Goal: Complete application form: Complete application form

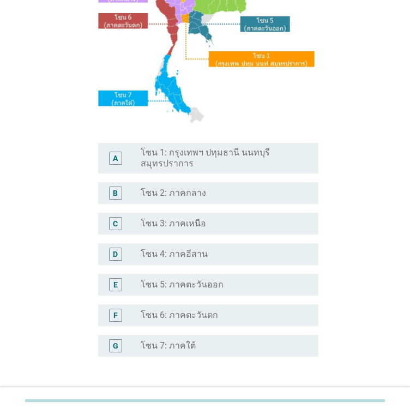
scroll to position [172, 0]
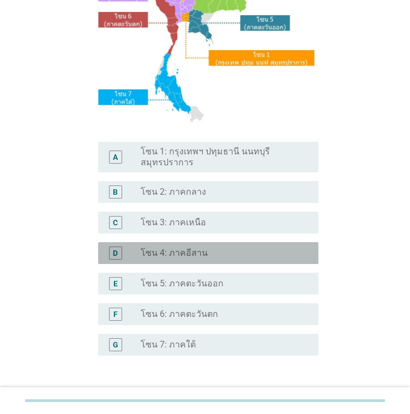
click at [223, 257] on div "radio_button_unchecked โซน 4: ภาคอีสาน" at bounding box center [221, 253] width 160 height 11
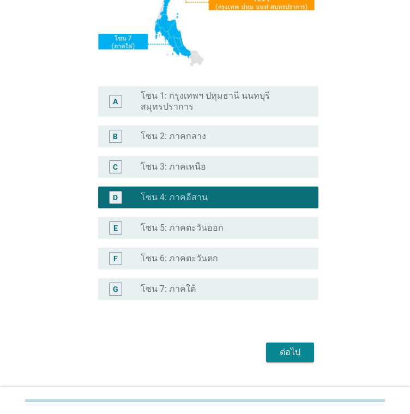
scroll to position [250, 0]
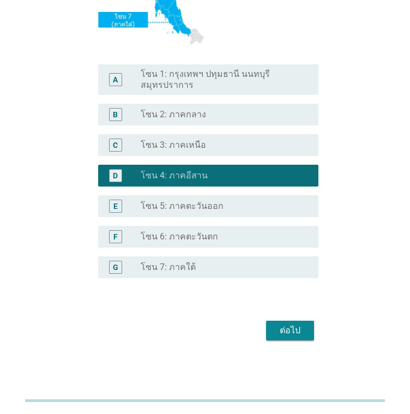
click at [302, 329] on div "ต่อไป" at bounding box center [290, 330] width 31 height 13
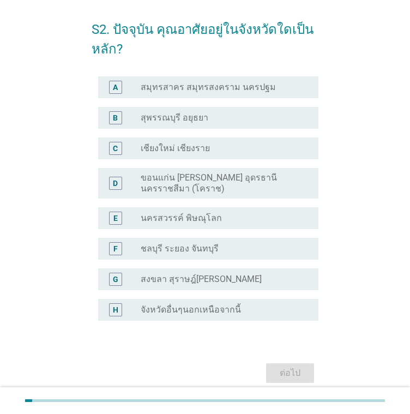
scroll to position [55, 0]
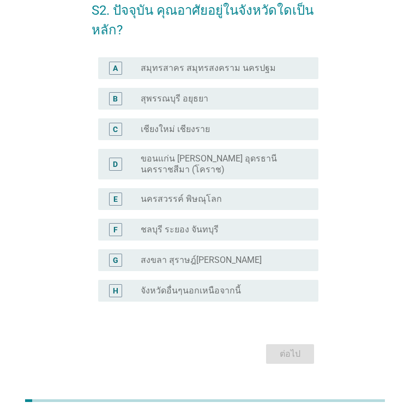
click at [260, 173] on label "ขอนแก่น [PERSON_NAME] อุดรธานี นครราชสีมา (โคราช)" at bounding box center [221, 164] width 160 height 22
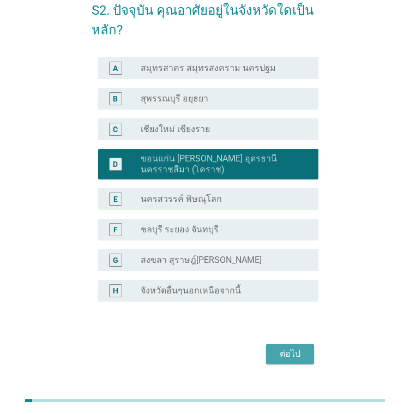
click at [306, 360] on button "ต่อไป" at bounding box center [290, 354] width 48 height 20
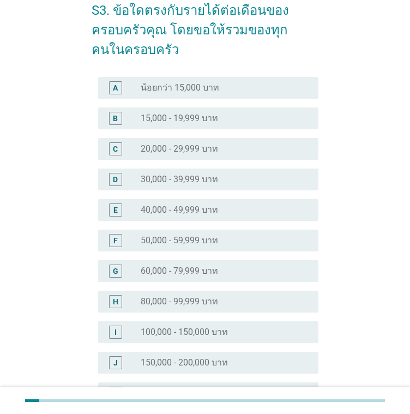
scroll to position [0, 0]
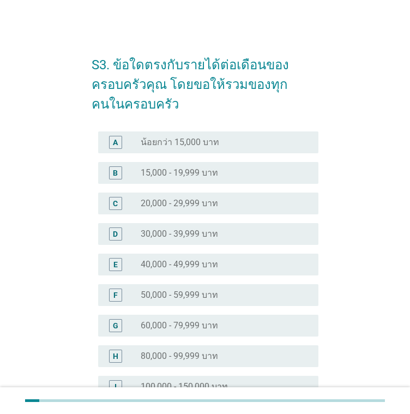
click at [225, 217] on div "C radio_button_unchecked 20,000 - 29,999 บาท" at bounding box center [205, 203] width 227 height 31
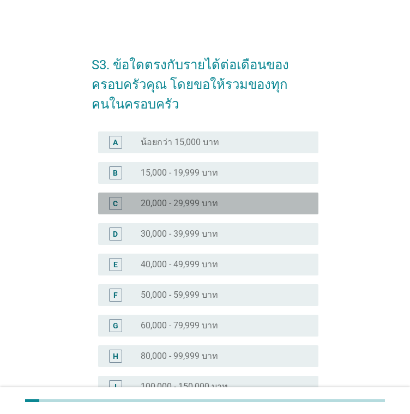
click at [224, 210] on div "C radio_button_unchecked 20,000 - 29,999 บาท" at bounding box center [208, 204] width 220 height 22
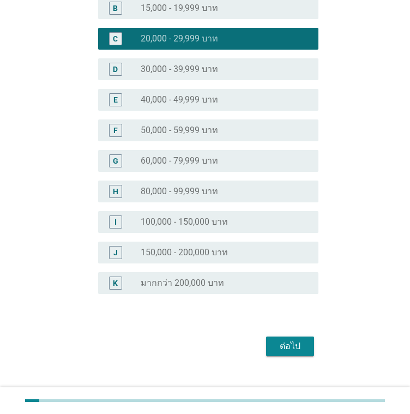
scroll to position [181, 0]
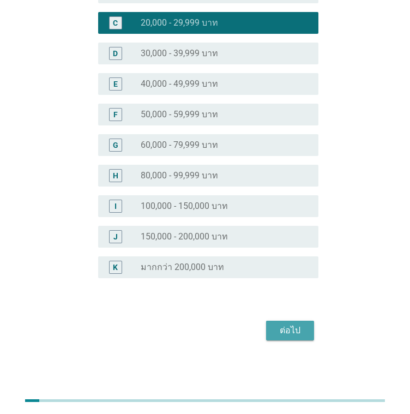
click at [299, 331] on div "ต่อไป" at bounding box center [290, 330] width 31 height 13
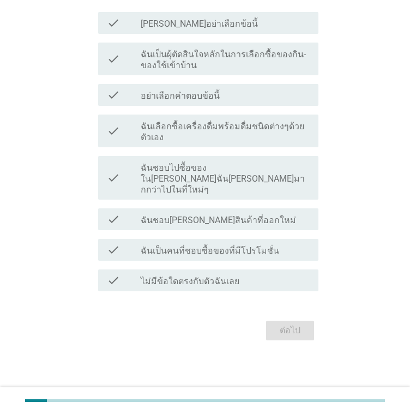
scroll to position [0, 0]
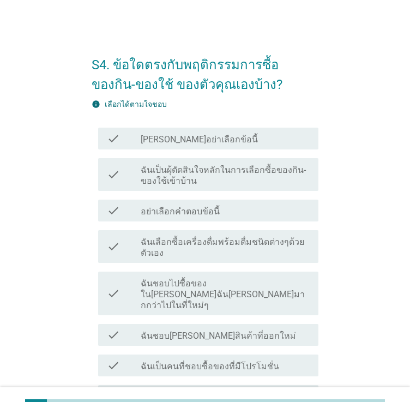
click at [249, 328] on div "check_box_outline_blank ฉันชอบ[PERSON_NAME]สินค้าที่ออกใหม่" at bounding box center [225, 334] width 169 height 13
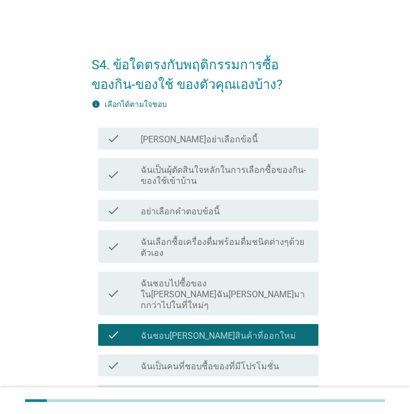
click at [246, 289] on label "ฉันชอบไปซื้อของใน[PERSON_NAME]ฉัน[PERSON_NAME]มากกว่าไปในที่ใหม่ๆ" at bounding box center [225, 294] width 169 height 33
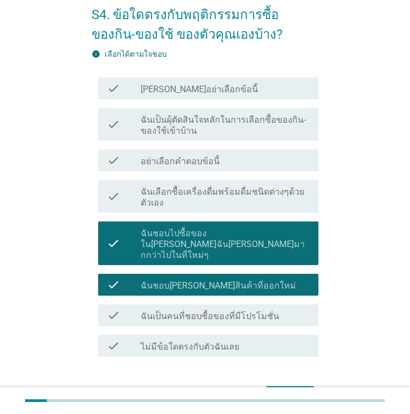
scroll to position [105, 0]
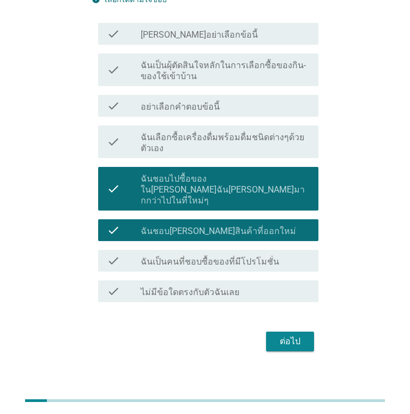
click at [213, 256] on label "ฉันเป็นคนที่ชอบซื้อของที่มีโปรโมชั่น" at bounding box center [210, 261] width 139 height 11
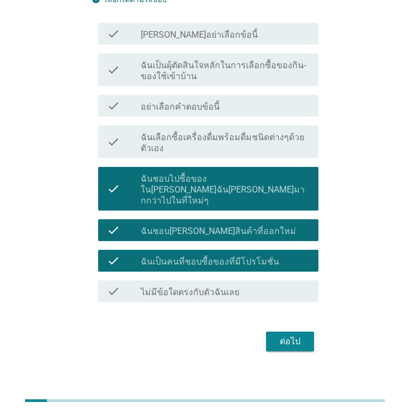
click at [292, 335] on div "ต่อไป" at bounding box center [290, 341] width 31 height 13
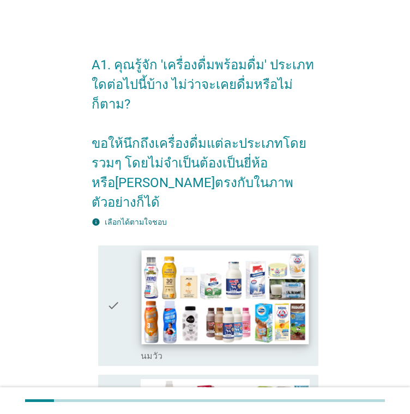
scroll to position [164, 0]
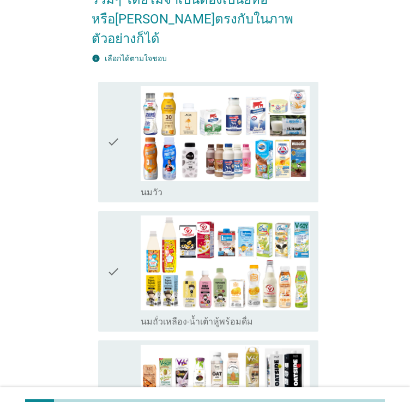
click at [118, 124] on icon "check" at bounding box center [113, 142] width 13 height 112
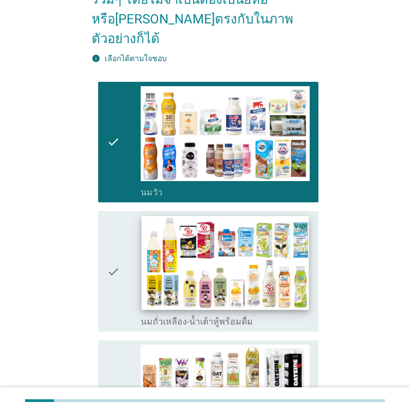
scroll to position [382, 0]
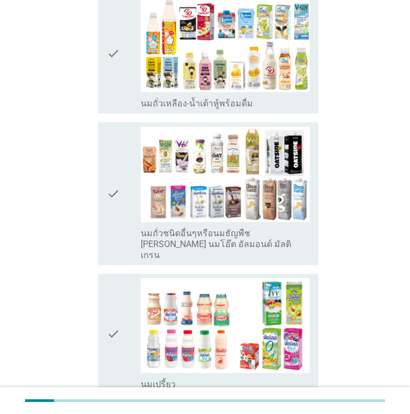
click at [136, 292] on div "check" at bounding box center [124, 334] width 34 height 112
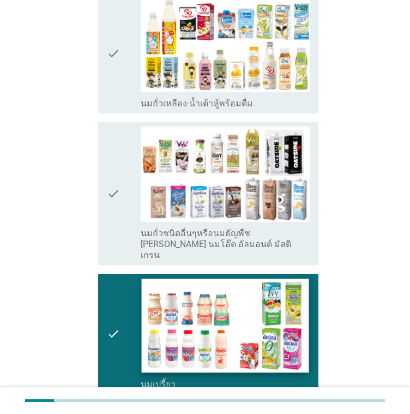
scroll to position [655, 0]
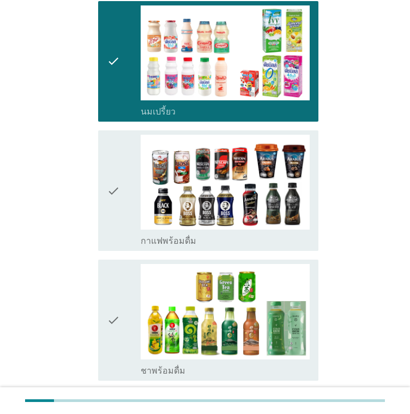
click at [111, 279] on icon "check" at bounding box center [113, 320] width 13 height 112
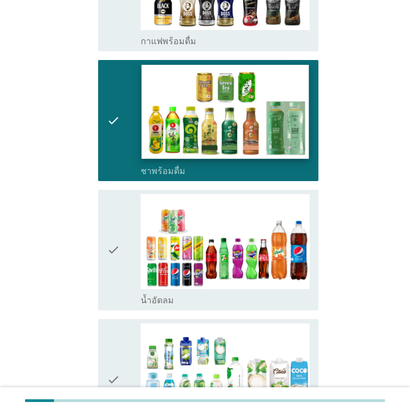
scroll to position [928, 0]
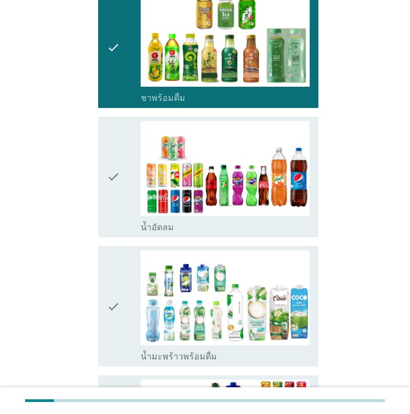
click at [107, 272] on icon "check" at bounding box center [113, 306] width 13 height 112
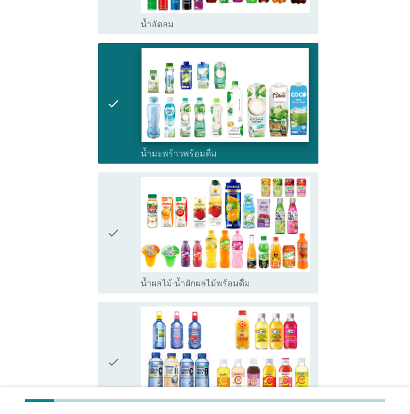
scroll to position [1255, 0]
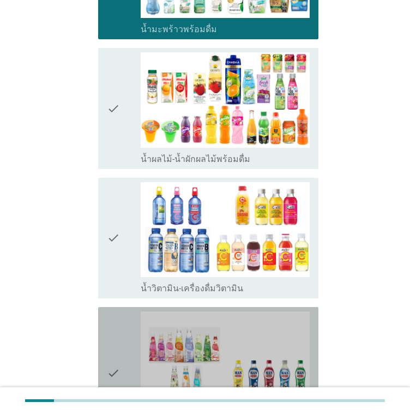
click at [128, 312] on div "check" at bounding box center [124, 373] width 34 height 123
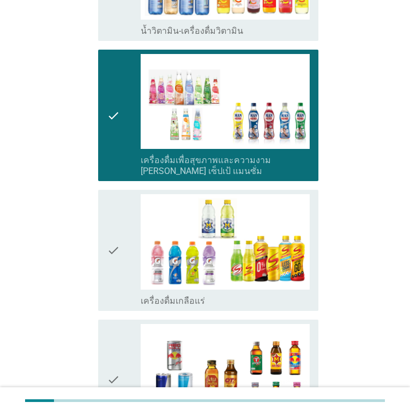
scroll to position [1637, 0]
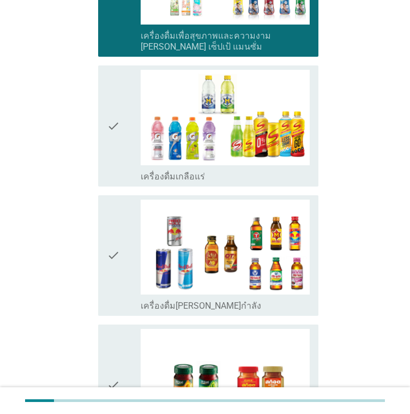
click at [120, 329] on div "check" at bounding box center [124, 385] width 34 height 112
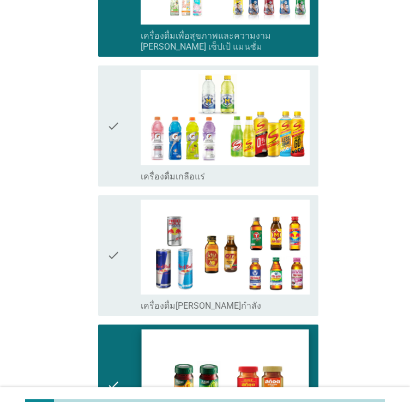
scroll to position [1767, 0]
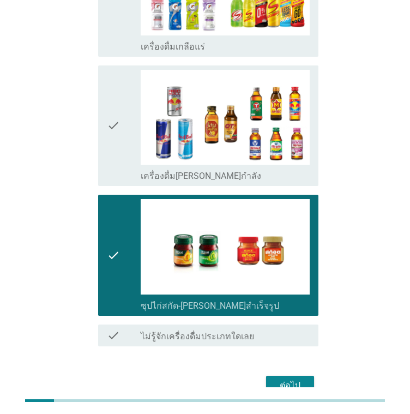
click at [302, 376] on button "ต่อไป" at bounding box center [290, 386] width 48 height 20
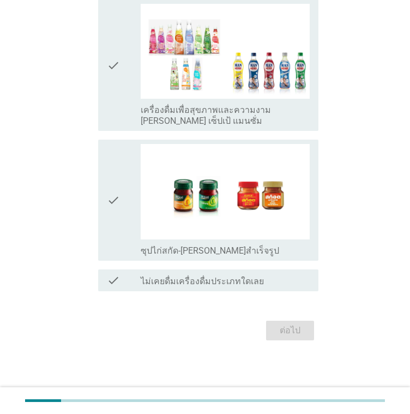
scroll to position [0, 0]
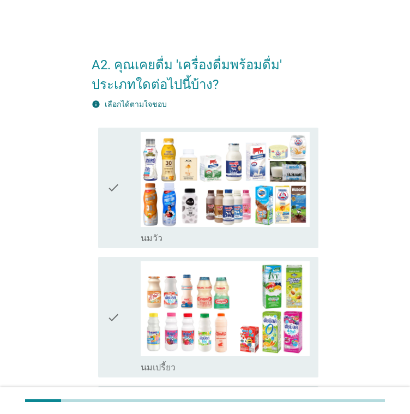
click at [115, 194] on icon "check" at bounding box center [113, 188] width 13 height 112
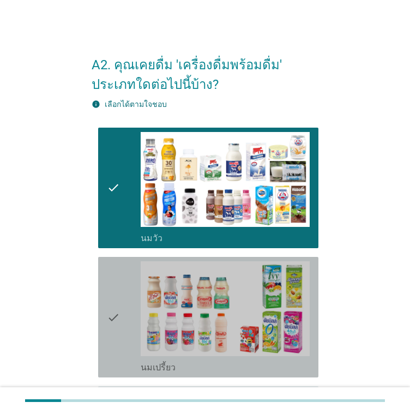
click at [122, 283] on div "check" at bounding box center [124, 317] width 34 height 112
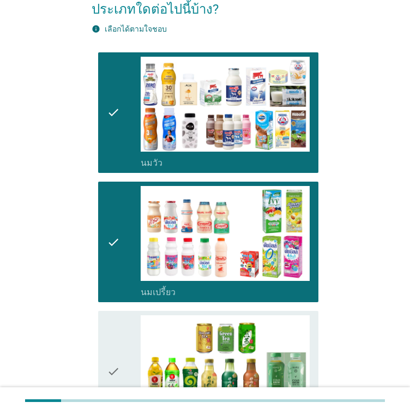
scroll to position [273, 0]
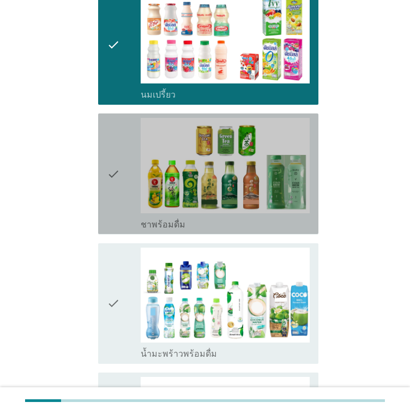
click at [111, 207] on icon "check" at bounding box center [113, 174] width 13 height 112
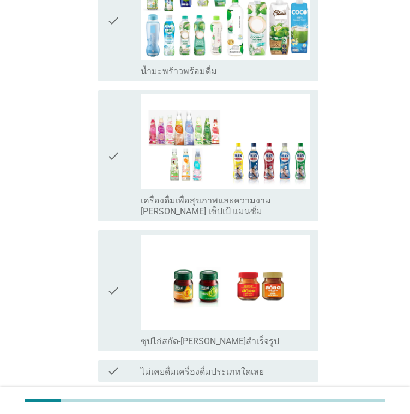
scroll to position [644, 0]
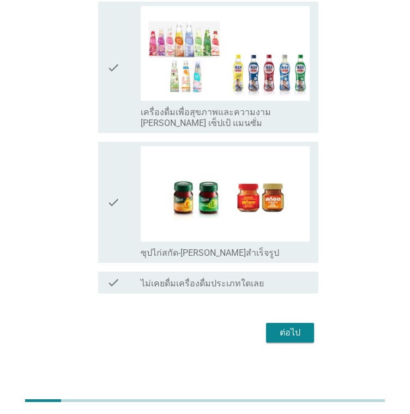
click at [131, 77] on div "check" at bounding box center [124, 67] width 34 height 123
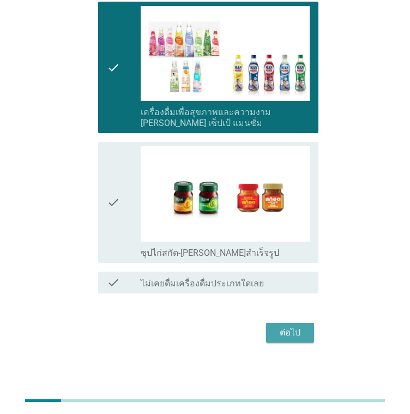
click at [297, 334] on div "ต่อไป" at bounding box center [290, 332] width 31 height 13
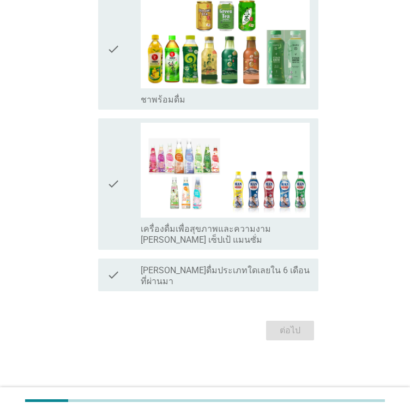
scroll to position [0, 0]
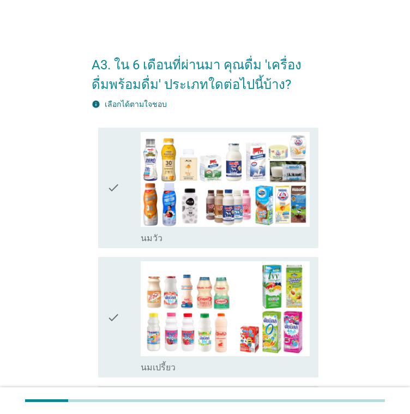
click at [116, 187] on icon "check" at bounding box center [113, 188] width 13 height 112
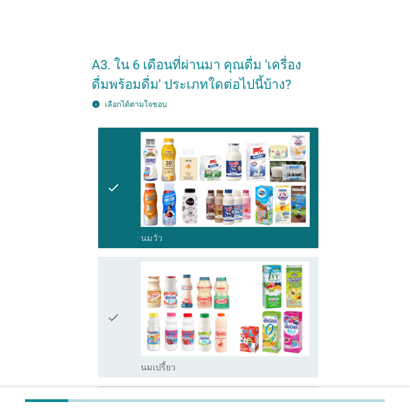
click at [113, 269] on icon "check" at bounding box center [113, 317] width 13 height 112
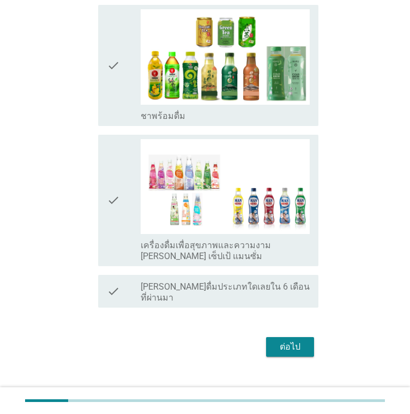
scroll to position [382, 0]
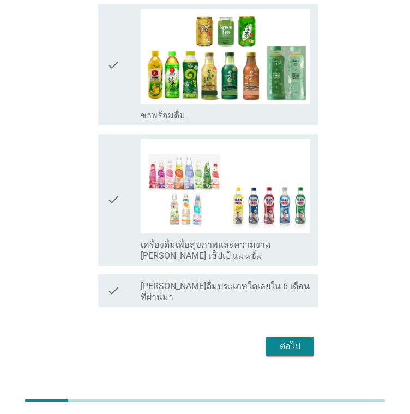
click at [117, 205] on icon "check" at bounding box center [113, 200] width 13 height 123
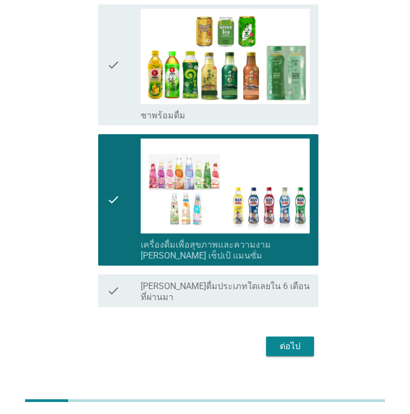
click at [288, 340] on div "ต่อไป" at bounding box center [290, 346] width 31 height 13
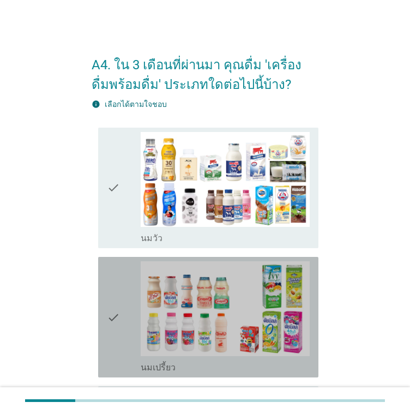
click at [107, 278] on icon "check" at bounding box center [113, 317] width 13 height 112
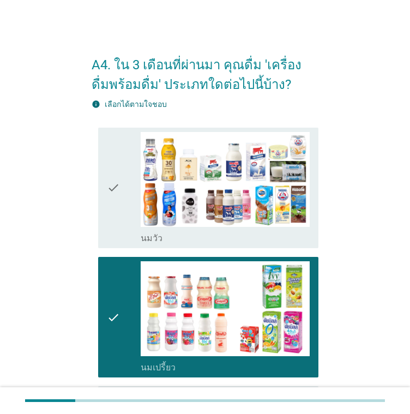
scroll to position [218, 0]
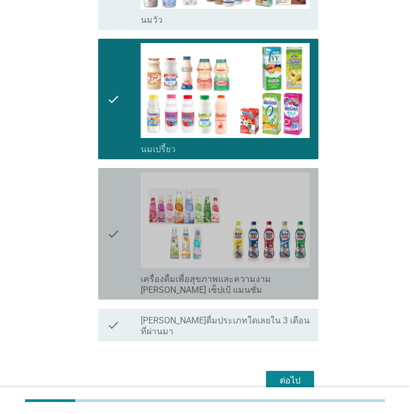
click at [115, 241] on icon "check" at bounding box center [113, 233] width 13 height 123
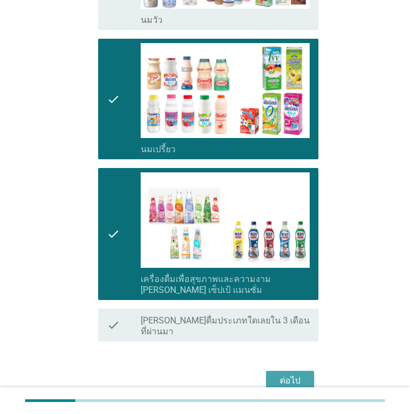
click at [298, 374] on div "ต่อไป" at bounding box center [290, 380] width 31 height 13
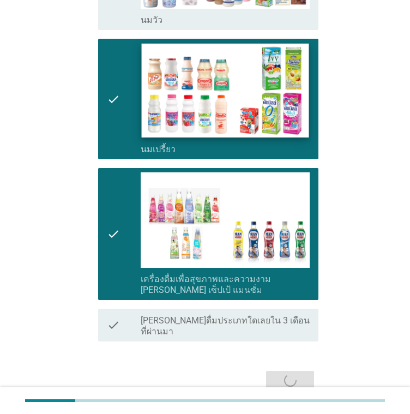
scroll to position [0, 0]
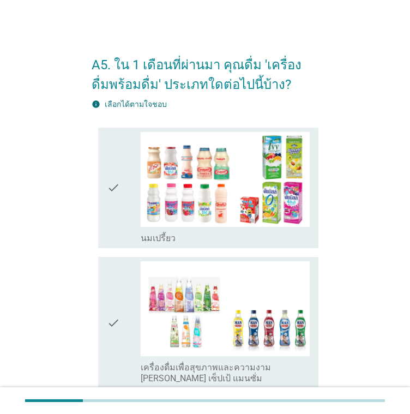
click at [125, 186] on div "check" at bounding box center [124, 188] width 34 height 112
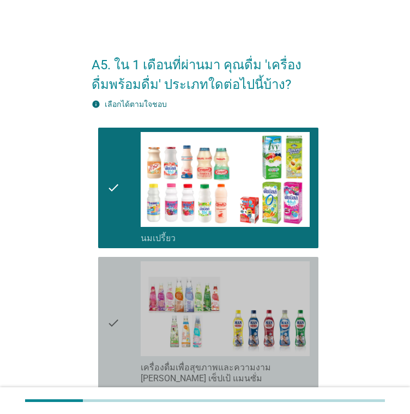
click at [137, 268] on div "check" at bounding box center [124, 322] width 34 height 123
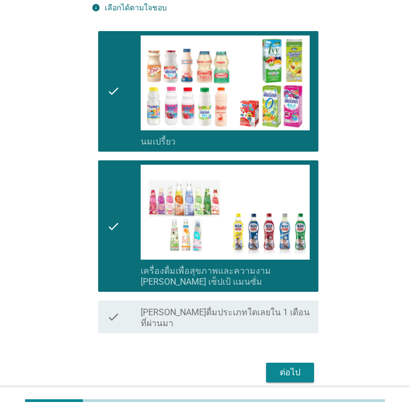
scroll to position [127, 0]
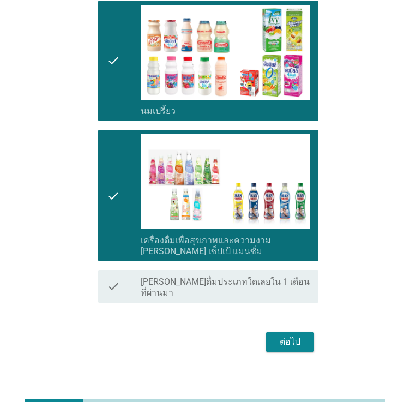
click at [293, 344] on div "A5. ใน 1 เดือนที่ผ่านมา คุณดื่ม 'เครื่องดื่มพร้อมดื่ม' ประเภทใดต่อไปนี้บ้าง? in…" at bounding box center [205, 136] width 244 height 456
click at [290, 336] on div "ต่อไป" at bounding box center [290, 342] width 31 height 13
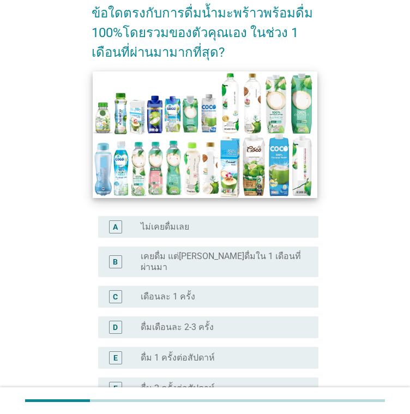
scroll to position [164, 0]
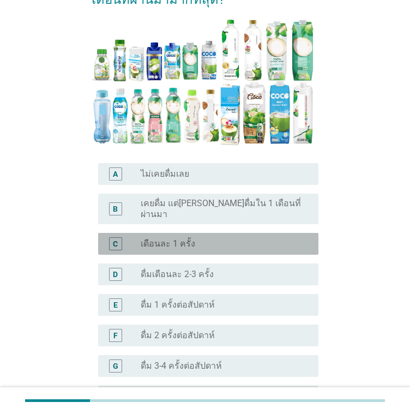
click at [189, 239] on label "เดือนละ 1 ครั้ง" at bounding box center [168, 243] width 55 height 11
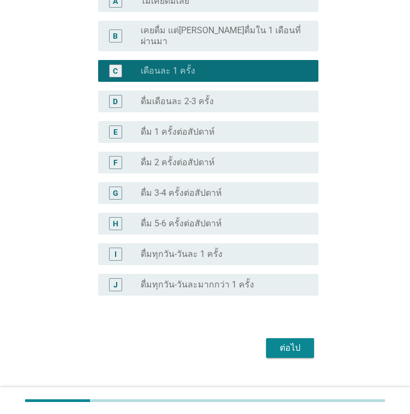
scroll to position [345, 0]
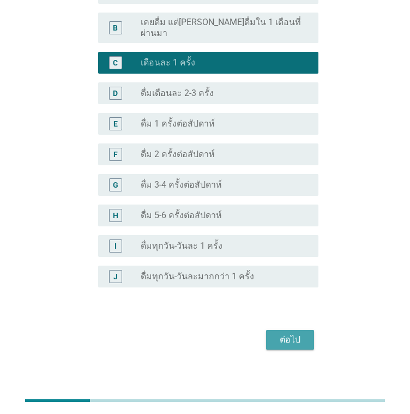
click at [290, 333] on div "ต่อไป" at bounding box center [290, 339] width 31 height 13
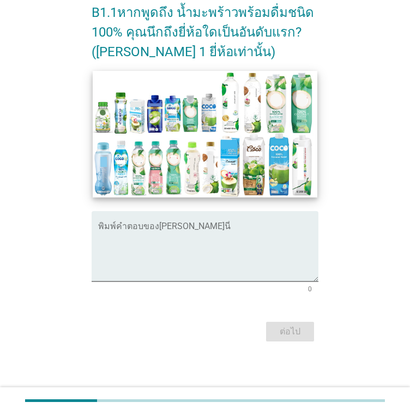
scroll to position [230, 0]
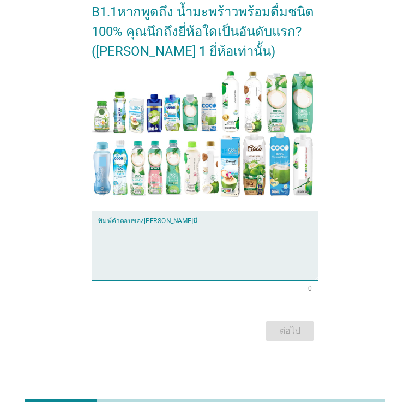
click at [167, 237] on textarea "พิมพ์คำตอบของคุณ ที่นี่" at bounding box center [208, 252] width 220 height 57
type textarea "อร่อยชอบดื่ม"
click at [289, 327] on div "ต่อไป" at bounding box center [290, 331] width 31 height 13
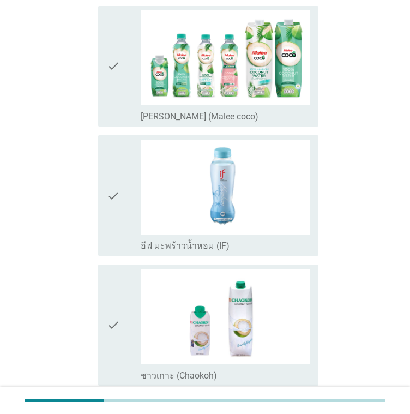
scroll to position [1473, 0]
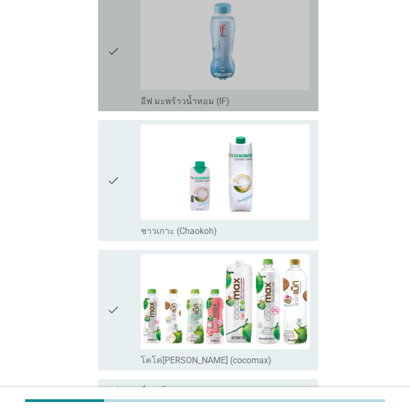
click at [111, 48] on icon "check" at bounding box center [113, 51] width 13 height 112
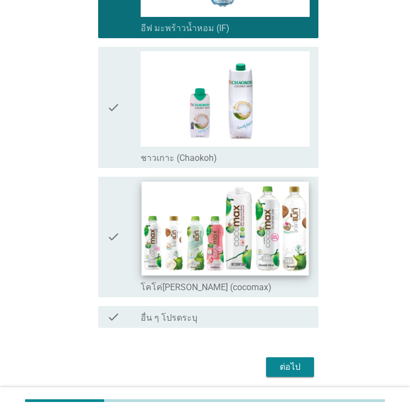
scroll to position [1557, 0]
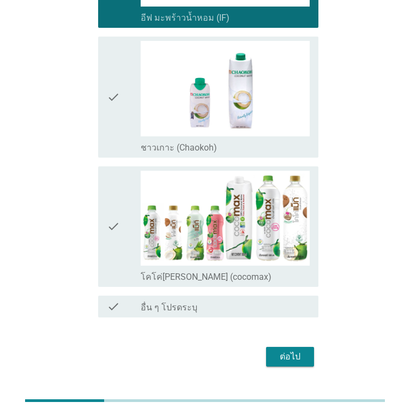
click at [129, 224] on div "check" at bounding box center [124, 227] width 34 height 112
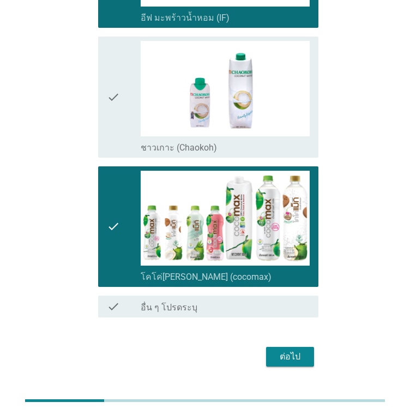
click at [300, 350] on div "ต่อไป" at bounding box center [290, 356] width 31 height 13
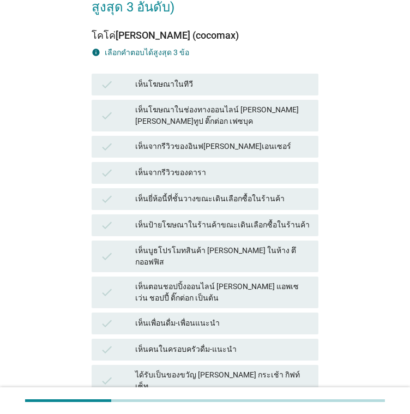
scroll to position [143, 0]
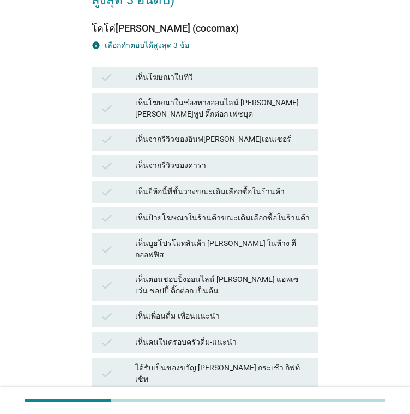
drag, startPoint x: 210, startPoint y: 218, endPoint x: 212, endPoint y: 229, distance: 11.1
click at [210, 238] on div "เห็นบูธโปรโมทสินค้า [PERSON_NAME] ในห้าง ตึกออฟฟิส" at bounding box center [222, 249] width 175 height 23
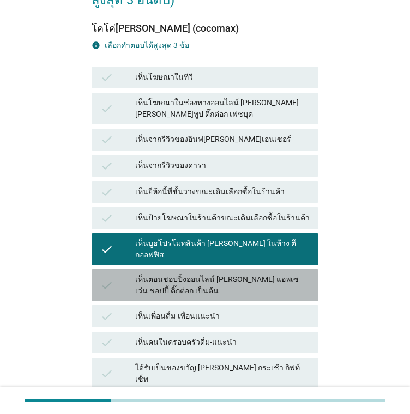
click at [207, 274] on div "เห็นตอนชอปปิ้งออนไลน์ [PERSON_NAME] แอพเซเว่น ชอปปี้ ติ๊กต่อก เป็นต้น" at bounding box center [222, 285] width 175 height 23
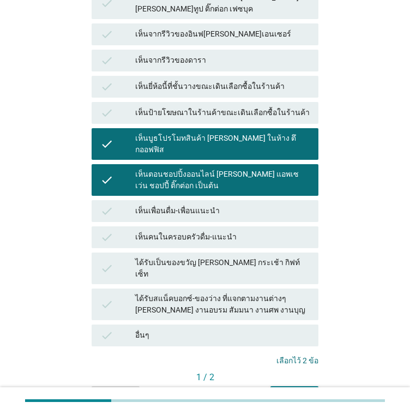
scroll to position [253, 0]
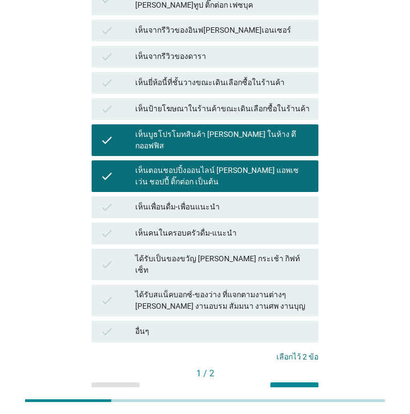
click at [223, 253] on div "ได้รับเป็นของขวัญ [PERSON_NAME] กระเช้า กิฟท์เซ็ท" at bounding box center [222, 264] width 175 height 23
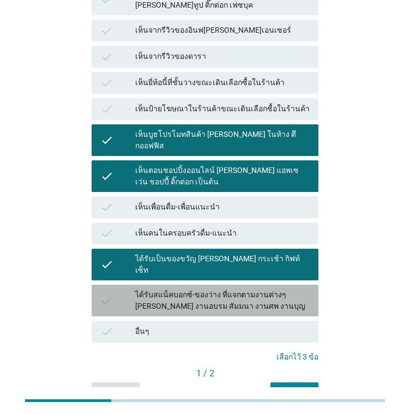
click at [219, 289] on div "ได้รับสแน็คบอกซ์-ของว่าง ที่แจกตามงานต่างๆ [PERSON_NAME] งานอบรม สัมมนา งานศพ ง…" at bounding box center [222, 300] width 175 height 23
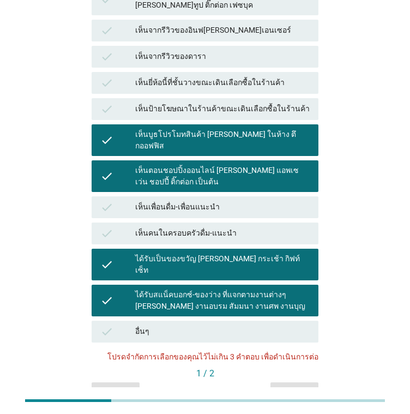
click at [192, 289] on div "ได้รับสแน็คบอกซ์-ของว่าง ที่แจกตามงานต่างๆ [PERSON_NAME] งานอบรม สัมมนา งานศพ ง…" at bounding box center [222, 300] width 175 height 23
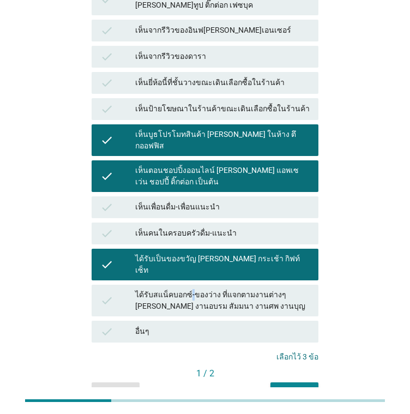
click at [288, 382] on button "ต่อไป" at bounding box center [295, 392] width 48 height 20
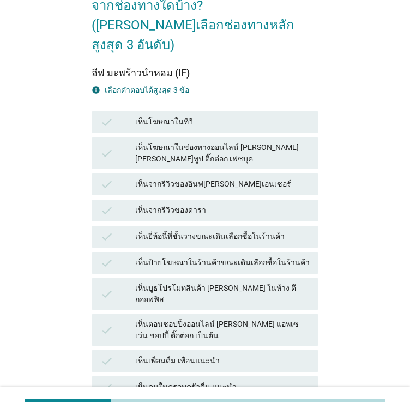
scroll to position [109, 0]
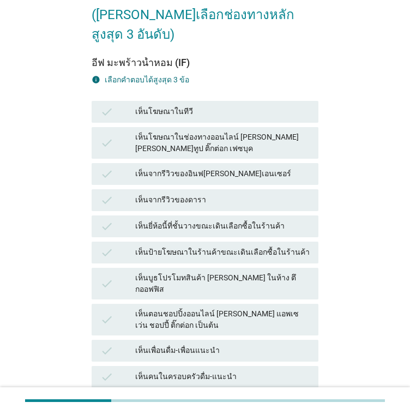
click at [193, 244] on div "check เห็นป้ายโฆษณาในร้านค้าขณะเดินเลือกซื้อในร้านค้า" at bounding box center [204, 253] width 231 height 26
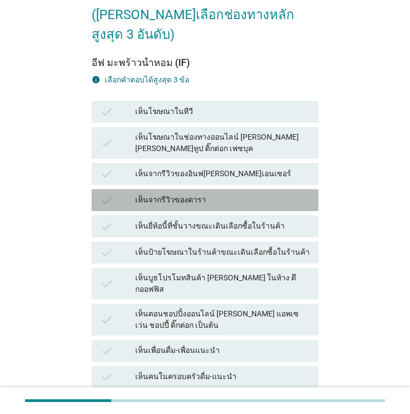
click at [194, 189] on div "check เห็นจากรีวิวของดารา" at bounding box center [205, 200] width 227 height 22
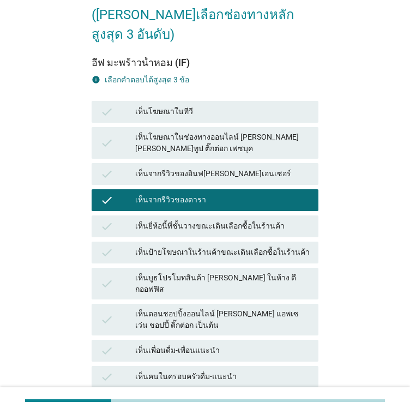
click at [196, 272] on div "เห็นบูธโปรโมทสินค้า [PERSON_NAME] ในห้าง ตึกออฟฟิส" at bounding box center [222, 283] width 175 height 23
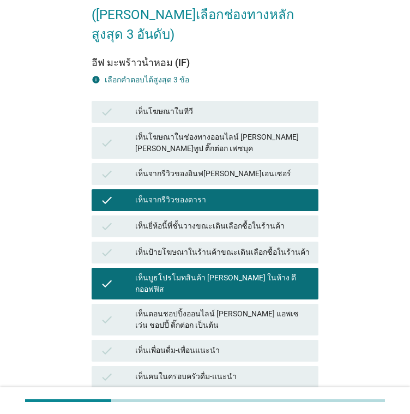
click at [193, 344] on div "เห็นเพื่อนดื่ม-เพื่อนแนะนำ" at bounding box center [222, 350] width 175 height 13
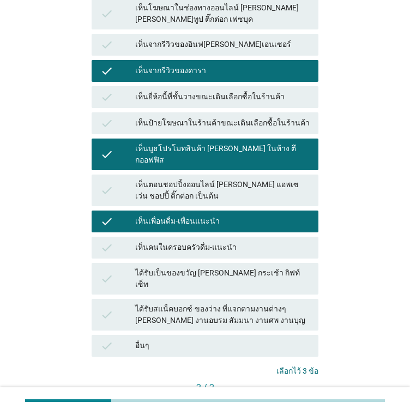
scroll to position [271, 0]
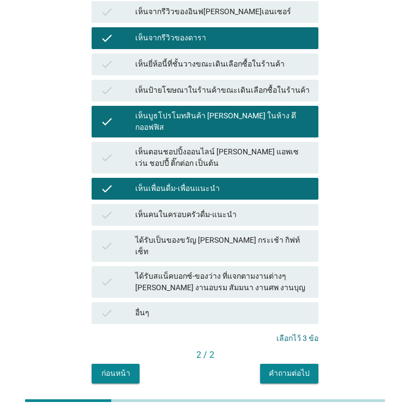
click at [286, 368] on div "คำถามต่อไป" at bounding box center [289, 373] width 41 height 11
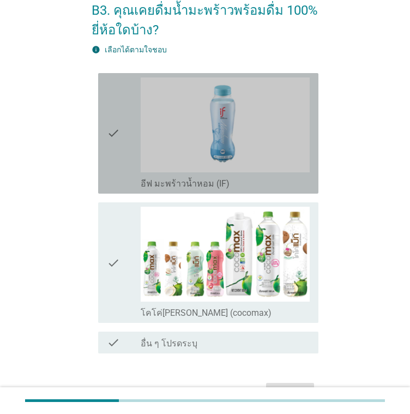
click at [106, 159] on div "check check_box_outline_blank อีฟ มะพร้าวน้ำหอม (IF)" at bounding box center [208, 133] width 220 height 121
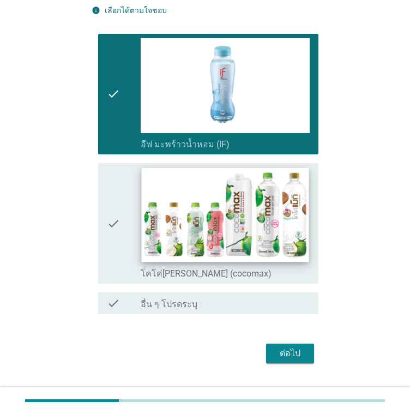
scroll to position [116, 0]
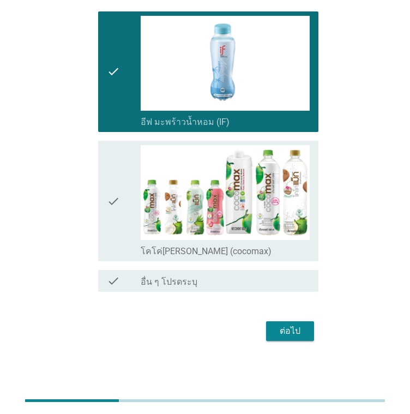
click at [111, 212] on icon "check" at bounding box center [113, 201] width 13 height 112
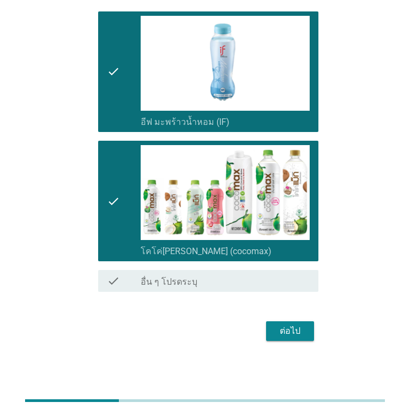
click at [291, 325] on div "ต่อไป" at bounding box center [290, 331] width 31 height 13
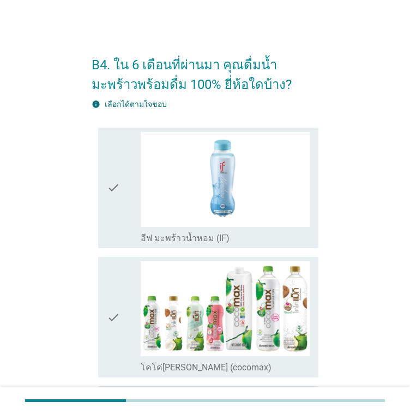
click at [119, 189] on icon "check" at bounding box center [113, 188] width 13 height 112
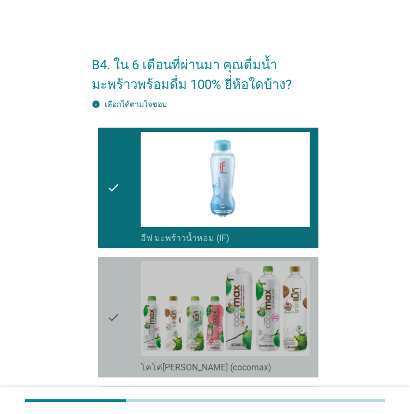
click at [132, 297] on div "check" at bounding box center [124, 317] width 34 height 112
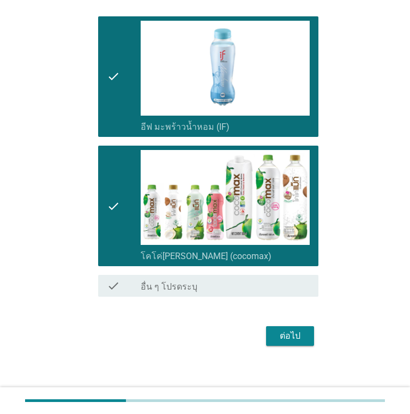
scroll to position [116, 0]
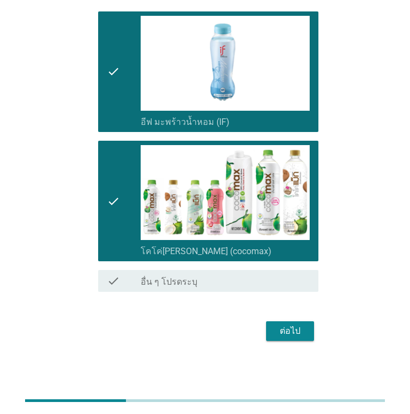
click at [277, 329] on div "ต่อไป" at bounding box center [290, 331] width 31 height 13
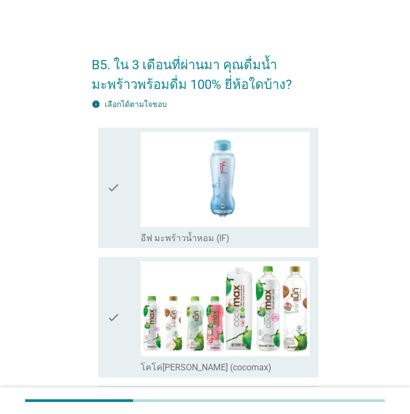
click at [113, 204] on icon "check" at bounding box center [113, 188] width 13 height 112
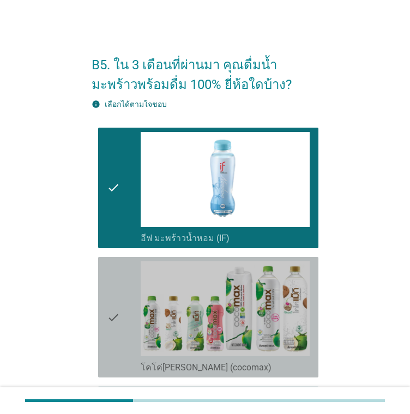
click at [123, 278] on div "check" at bounding box center [124, 317] width 34 height 112
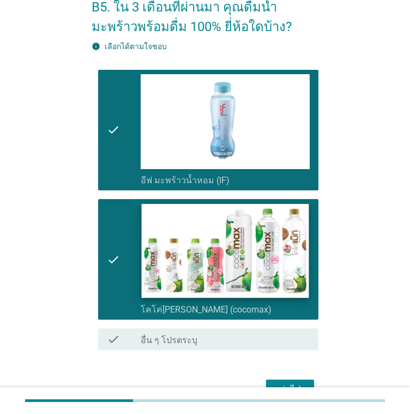
scroll to position [116, 0]
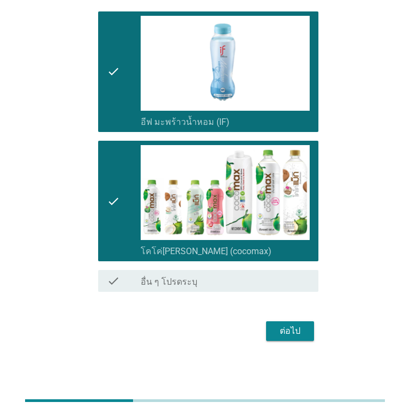
click at [298, 331] on div "ต่อไป" at bounding box center [290, 331] width 31 height 13
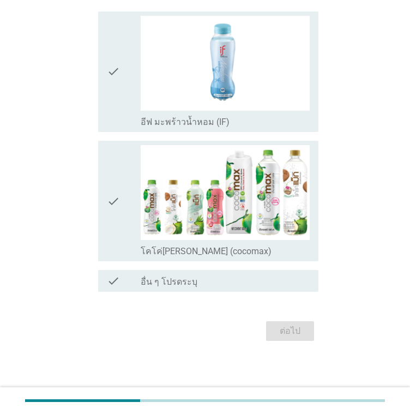
scroll to position [0, 0]
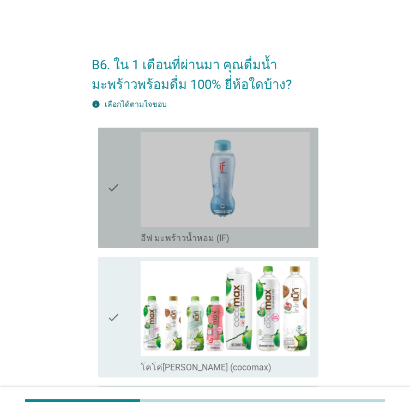
click at [98, 206] on div "check check_box_outline_blank อีฟ มะพร้าวน้ำหอม (IF)" at bounding box center [208, 188] width 220 height 121
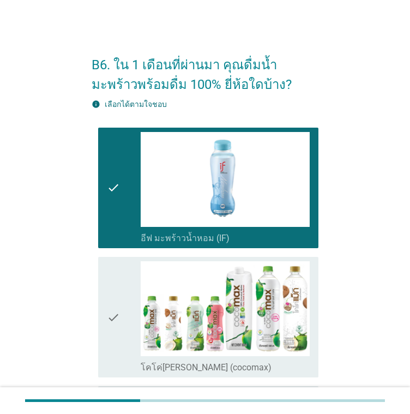
click at [124, 268] on div "check" at bounding box center [124, 317] width 34 height 112
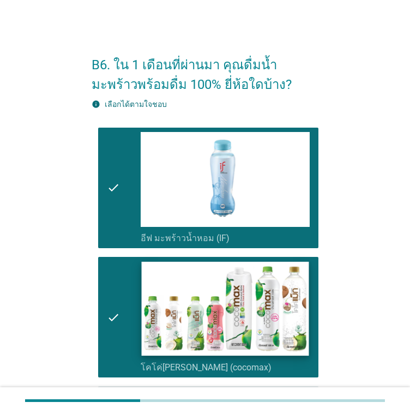
scroll to position [116, 0]
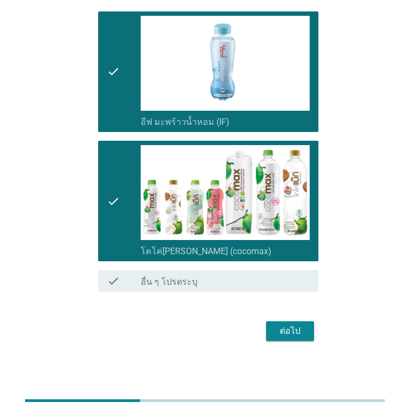
click at [309, 324] on button "ต่อไป" at bounding box center [290, 331] width 48 height 20
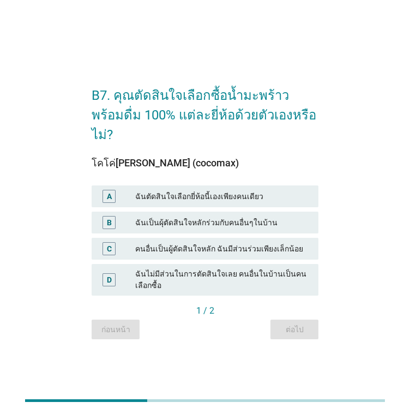
click at [196, 216] on div "ฉันเป็นผุ้ตัดสินใจหลักร่วมกับคนอื่นๆในบ้าน" at bounding box center [222, 222] width 175 height 13
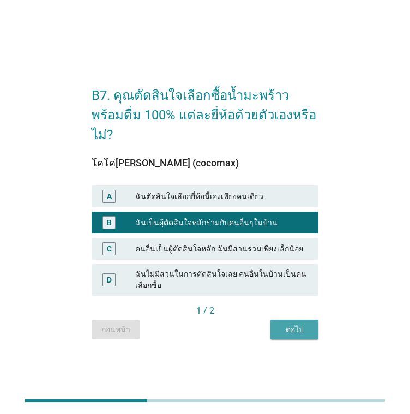
click at [290, 324] on div "ต่อไป" at bounding box center [294, 329] width 31 height 11
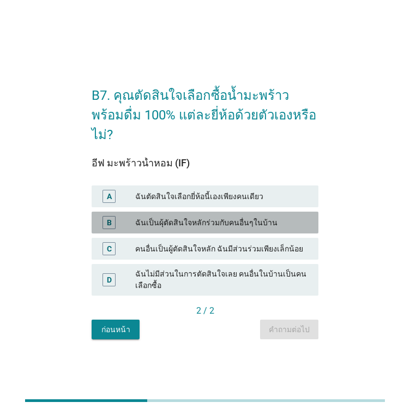
click at [183, 216] on div "ฉันเป็นผุ้ตัดสินใจหลักร่วมกับคนอื่นๆในบ้าน" at bounding box center [222, 222] width 175 height 13
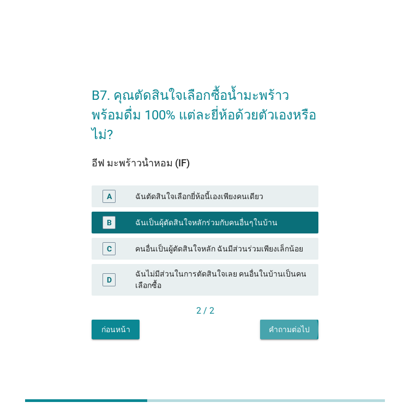
click at [295, 324] on div "คำถามต่อไป" at bounding box center [289, 329] width 41 height 11
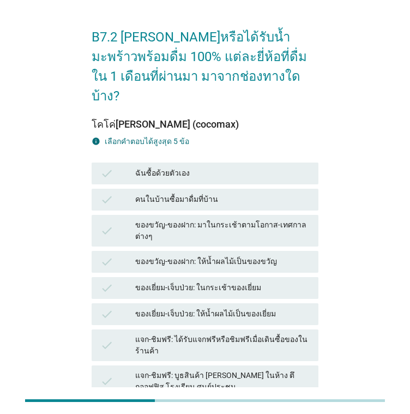
scroll to position [55, 0]
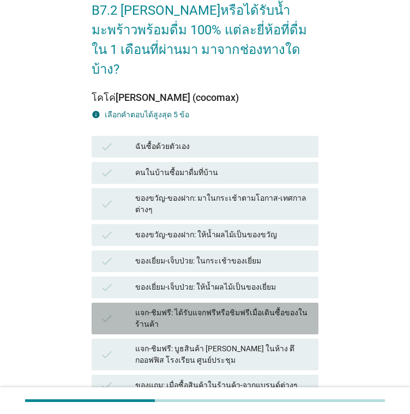
click at [221, 307] on div "แจก-ชิมฟรี: ได้รับแจกฟรีหรือชิมฟรีเมื่อเดินซื้อของในร้านค้า" at bounding box center [222, 318] width 175 height 23
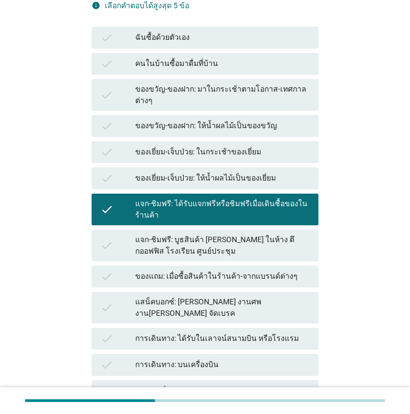
click at [213, 234] on div "แจก-ชิมฟรี: บูธสินค้า [PERSON_NAME] ในห้าง ตึกออฟฟิส โรงเรียน ศูนย์ประชุม" at bounding box center [222, 245] width 175 height 23
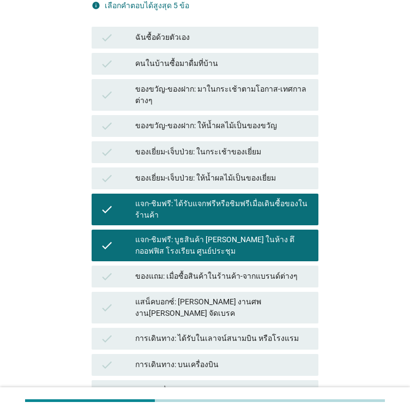
scroll to position [252, 0]
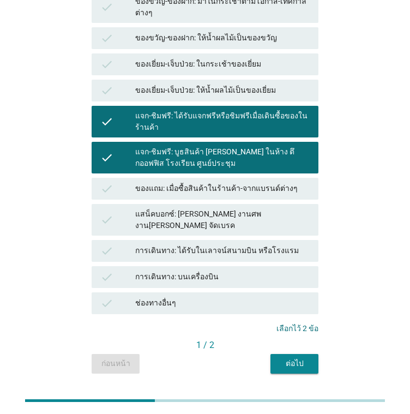
click at [292, 358] on div "ต่อไป" at bounding box center [294, 363] width 31 height 11
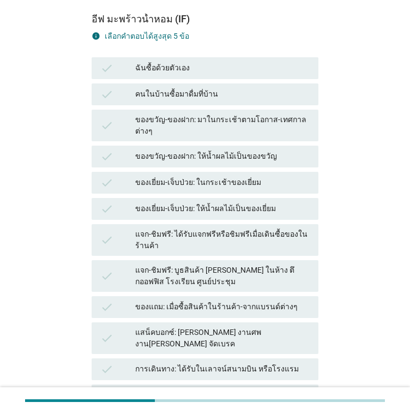
scroll to position [164, 0]
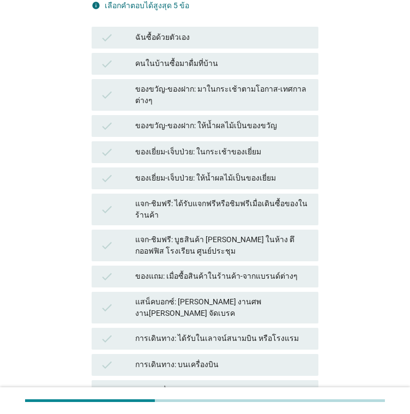
click at [217, 172] on div "ของเยี่ยม-เจ็บป่วย: ให้น้ำผลไม้เป็นของเยี่ยม" at bounding box center [222, 178] width 175 height 13
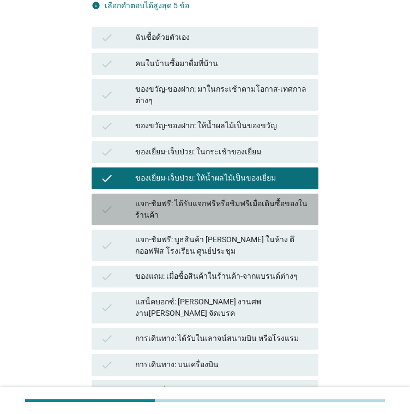
click at [216, 198] on div "แจก-ชิมฟรี: ได้รับแจกฟรีหรือชิมฟรีเมื่อเดินซื้อของในร้านค้า" at bounding box center [222, 209] width 175 height 23
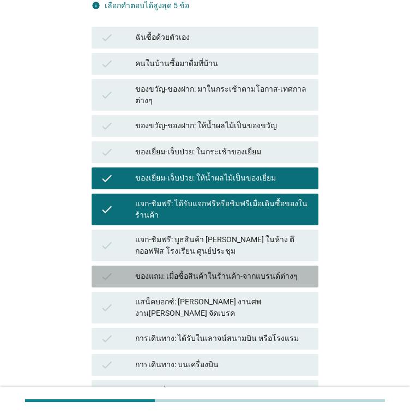
click at [203, 266] on div "check ของแถม: เมื่อซื้อสินค้าในร้านค้า-จากแบรนด์ต่างๆ" at bounding box center [205, 277] width 227 height 22
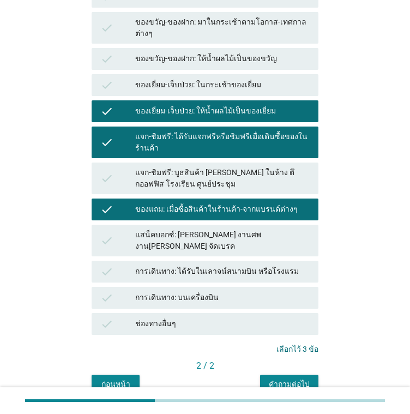
scroll to position [252, 0]
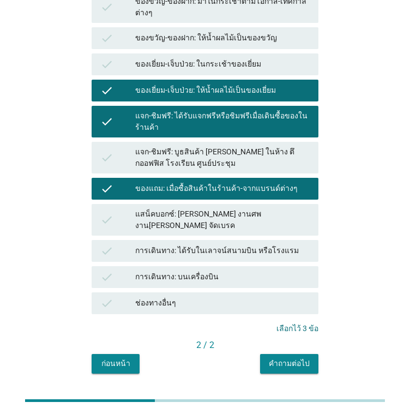
click at [315, 354] on button "คำถามต่อไป" at bounding box center [289, 364] width 58 height 20
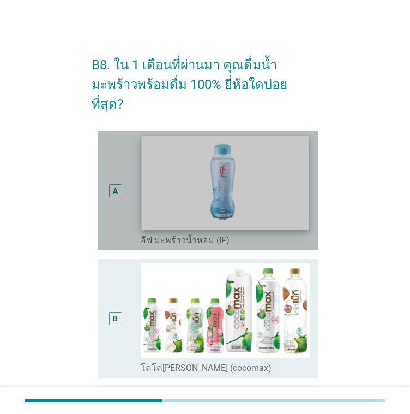
click at [142, 178] on img at bounding box center [225, 183] width 167 height 94
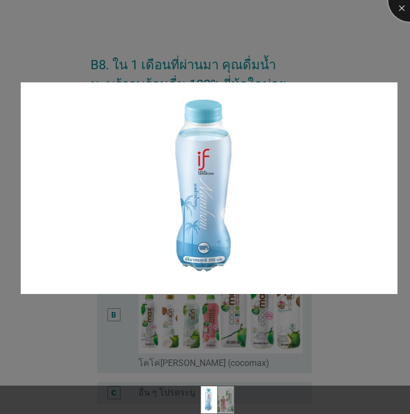
click at [405, 8] on div at bounding box center [410, 0] width 44 height 44
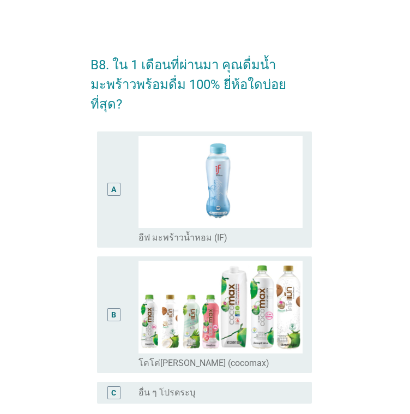
click at [121, 158] on body "B8. ใน 1 เดือนที่ผ่านมา คุณดื่มน้ำมะพร้าวพร้อมดื่ม 100% ยี่ห้อใดบ่อยที่สุด? A r…" at bounding box center [205, 256] width 410 height 513
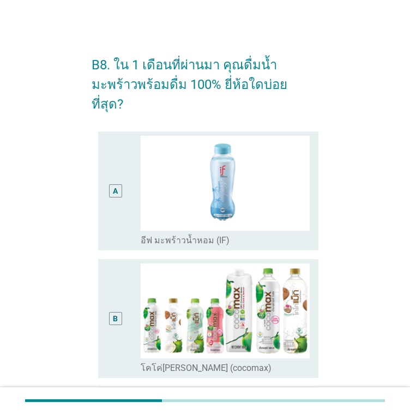
click at [121, 214] on div "A" at bounding box center [115, 191] width 17 height 110
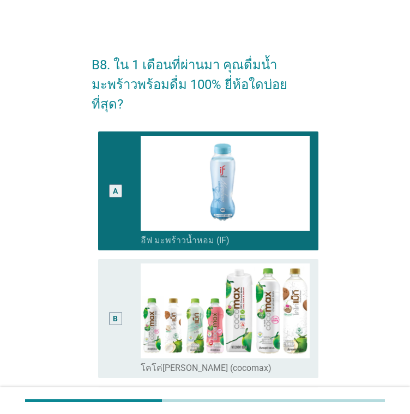
click at [118, 274] on div "B" at bounding box center [115, 319] width 17 height 110
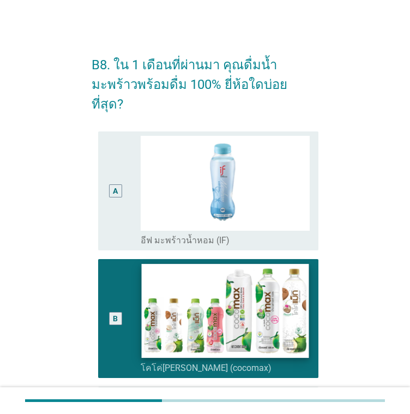
scroll to position [111, 0]
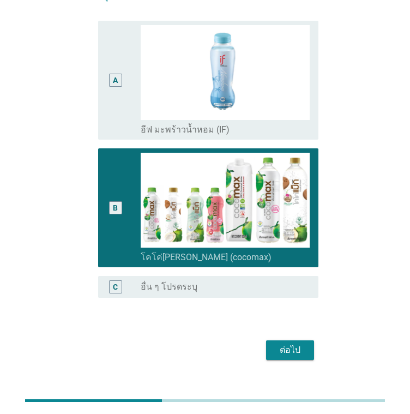
drag, startPoint x: 263, startPoint y: 318, endPoint x: 271, endPoint y: 325, distance: 10.1
click at [264, 337] on div "ต่อไป" at bounding box center [205, 350] width 227 height 26
click at [273, 340] on button "ต่อไป" at bounding box center [290, 350] width 48 height 20
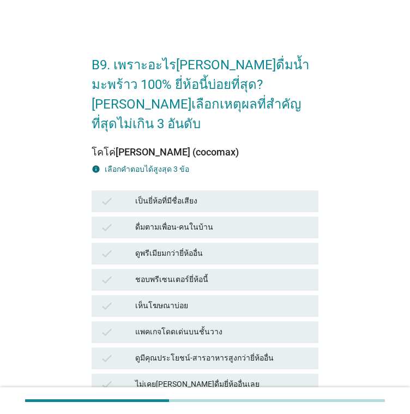
click at [203, 269] on div "check ชอบพรีเซนเตอร์ยี่ห้อนี้" at bounding box center [205, 280] width 227 height 22
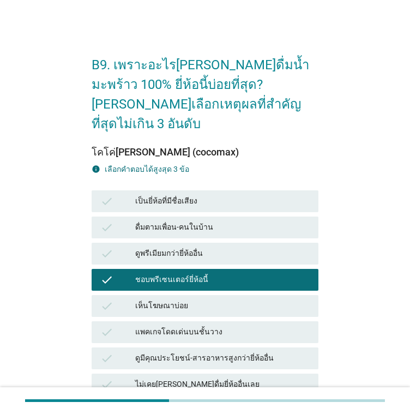
click at [183, 300] on div "เห็นโฆษณาบ่อย" at bounding box center [222, 306] width 175 height 13
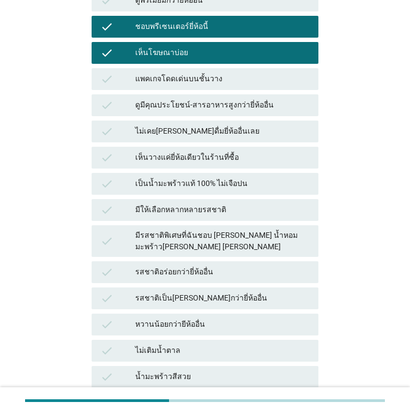
scroll to position [327, 0]
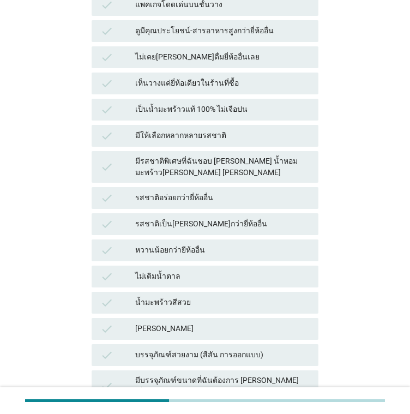
click at [205, 240] on div "check หวานน้อยกว่ายีห้ออื่น" at bounding box center [205, 251] width 227 height 22
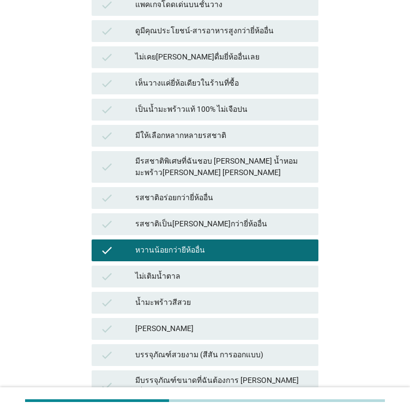
click at [191, 266] on div "check ไม่เติมน้ำตาล" at bounding box center [205, 277] width 227 height 22
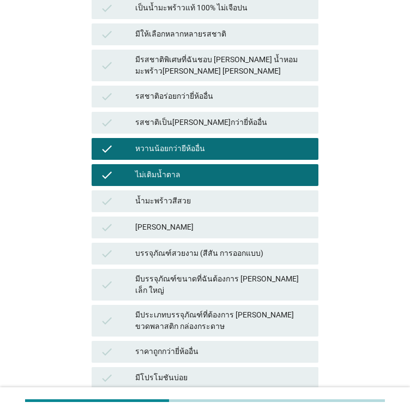
scroll to position [520, 0]
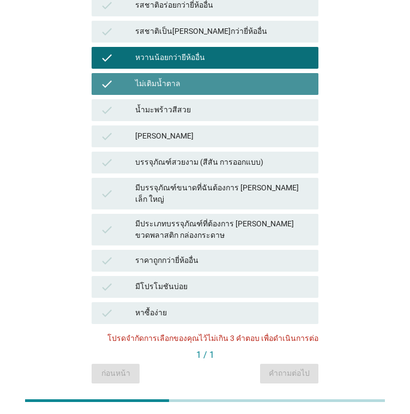
click at [206, 77] on div "ไม่เติมน้ำตาล" at bounding box center [222, 83] width 175 height 13
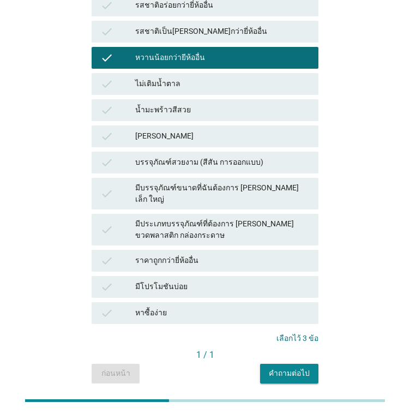
click at [297, 368] on div "คำถามต่อไป" at bounding box center [289, 373] width 41 height 11
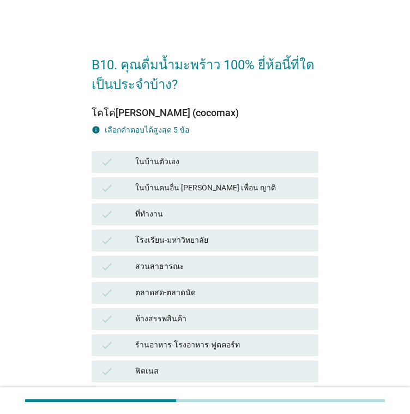
click at [205, 215] on div "ที่ทำงาน" at bounding box center [222, 214] width 175 height 13
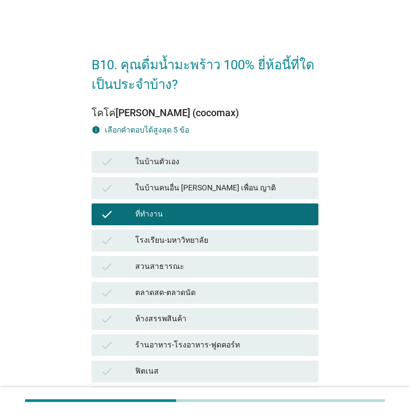
click at [193, 155] on div "ในบ้านตัวเอง" at bounding box center [222, 161] width 175 height 13
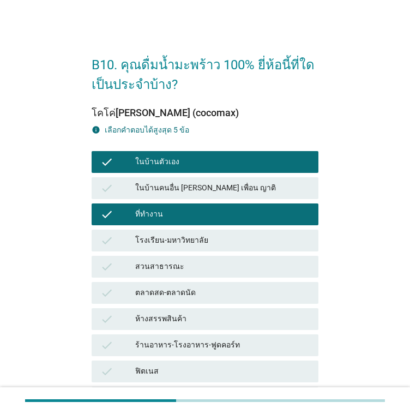
scroll to position [177, 0]
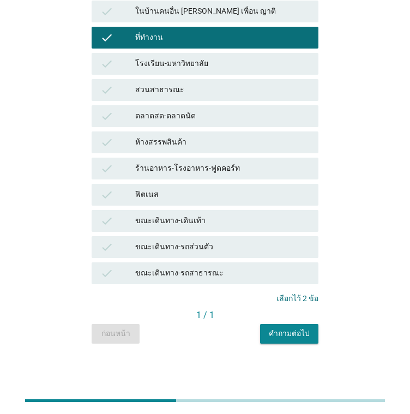
click at [274, 328] on div "คำถามต่อไป" at bounding box center [289, 333] width 41 height 11
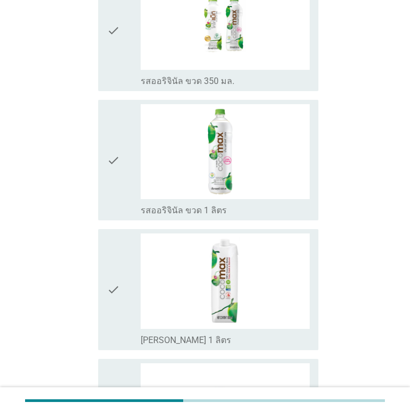
scroll to position [0, 0]
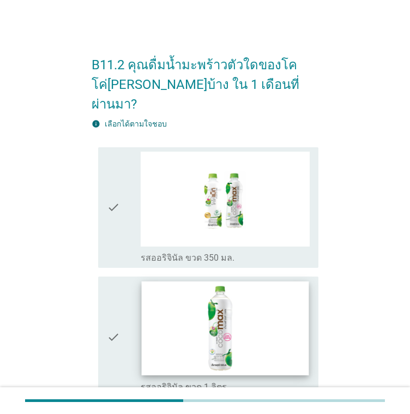
click at [210, 325] on img at bounding box center [225, 329] width 167 height 94
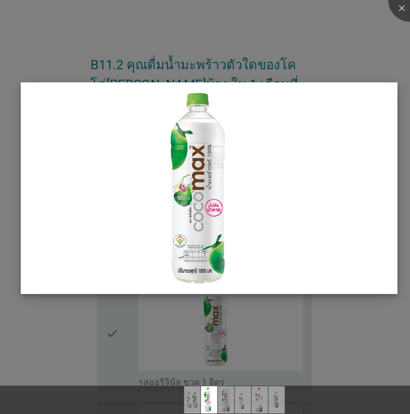
click at [143, 215] on img at bounding box center [209, 188] width 376 height 212
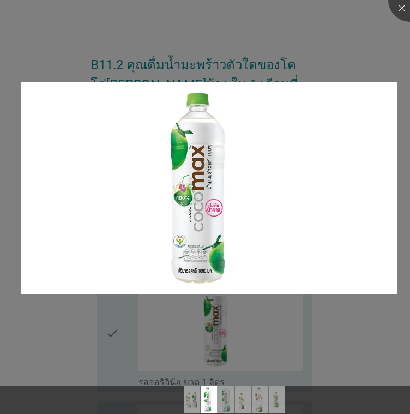
click at [398, 19] on div at bounding box center [205, 207] width 410 height 414
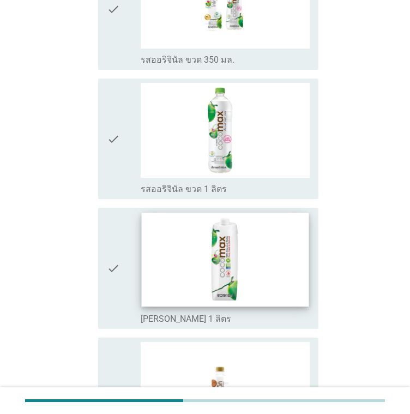
scroll to position [218, 0]
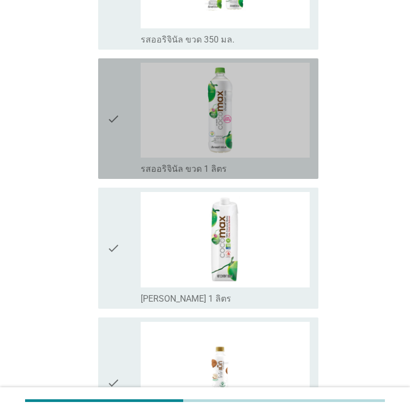
click at [127, 116] on div "check" at bounding box center [124, 119] width 34 height 112
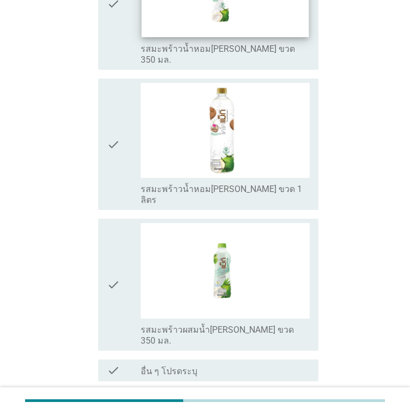
scroll to position [600, 0]
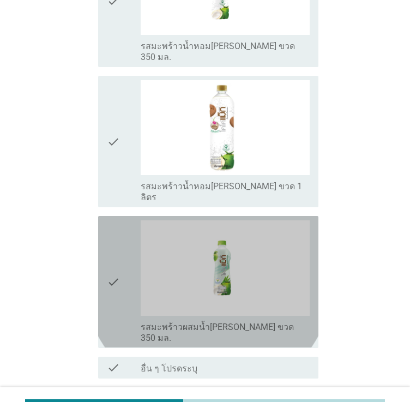
click at [127, 255] on div "check" at bounding box center [124, 281] width 34 height 123
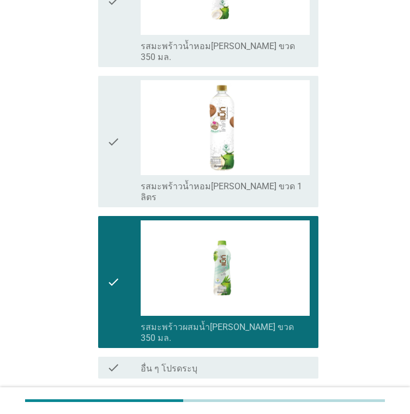
click at [296, 408] on button "ต่อไป" at bounding box center [290, 418] width 48 height 20
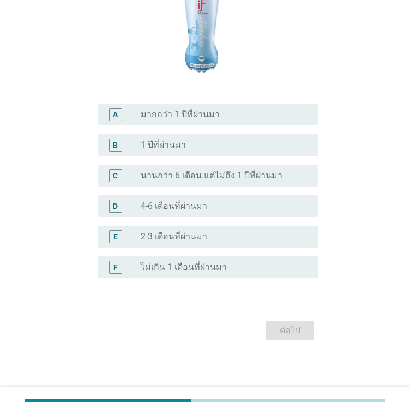
scroll to position [0, 0]
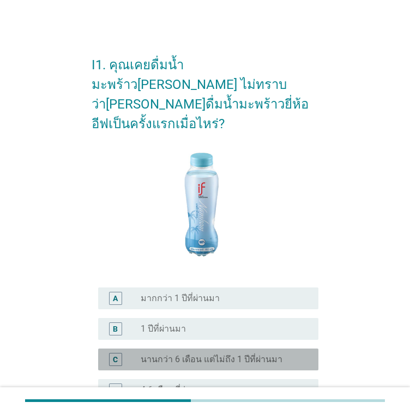
click at [208, 354] on label "นานกว่า 6 เดือน แต่ไม่ถึง 1 ปีที่ผ่านมา" at bounding box center [212, 359] width 142 height 11
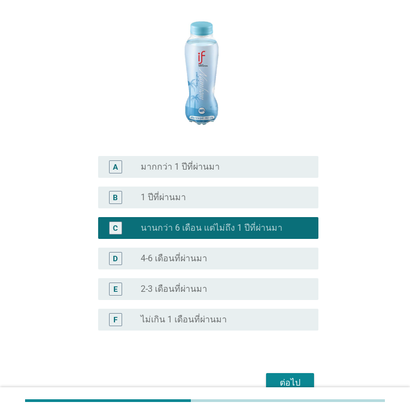
scroll to position [164, 0]
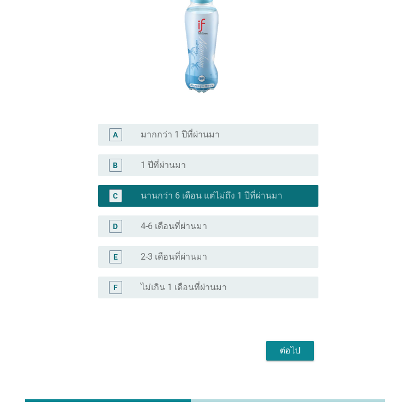
click at [275, 344] on div "ต่อไป" at bounding box center [290, 350] width 31 height 13
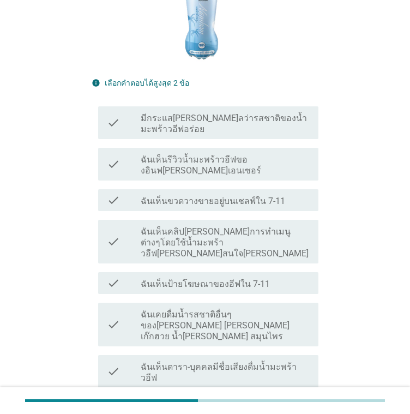
scroll to position [273, 0]
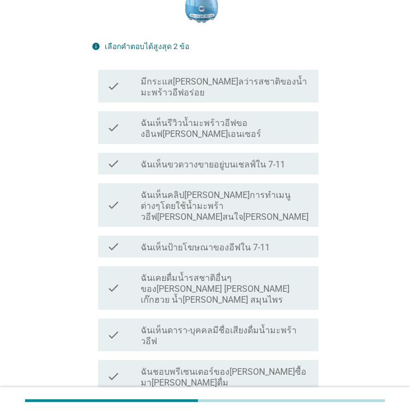
click at [205, 190] on label "ฉันเห็นคลิป[PERSON_NAME]การทำเมนูต่างๆโดยใช้น้ำมะพร้าวอีฟ[PERSON_NAME]สนใจ[PERS…" at bounding box center [225, 206] width 169 height 33
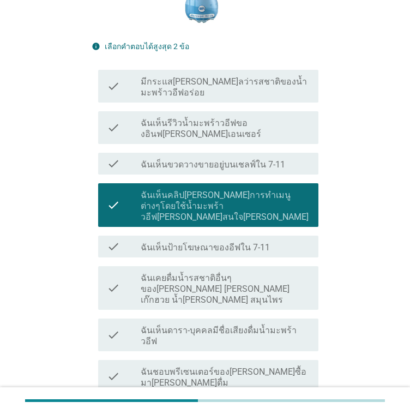
click at [204, 367] on label "ฉันชอบพรีเซนเตอร์ของ[PERSON_NAME]ซื้อมา[PERSON_NAME]ดื่ม" at bounding box center [225, 378] width 169 height 22
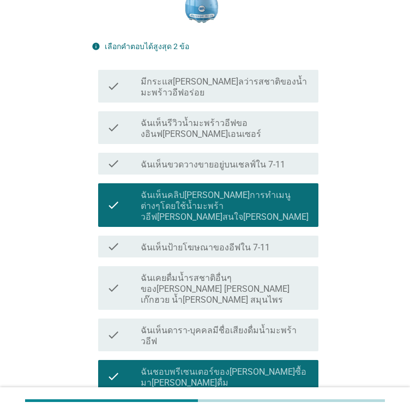
scroll to position [510, 0]
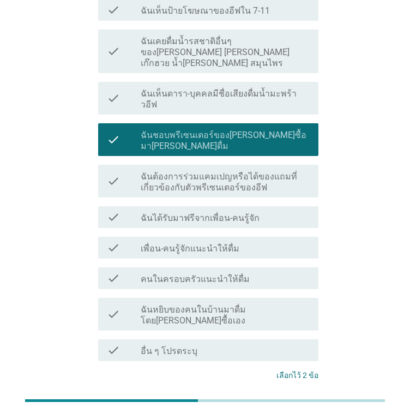
click at [294, 410] on div "ต่อไป" at bounding box center [290, 416] width 31 height 13
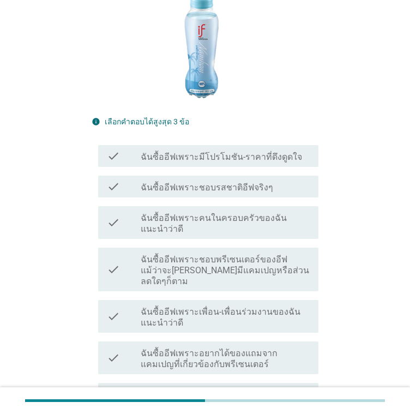
scroll to position [218, 0]
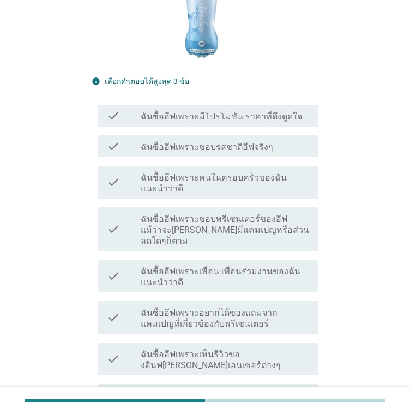
click at [207, 183] on label "ฉันซื้ออีฟเพราะคนในครอบครัวของฉันแนะนำว่าดี" at bounding box center [225, 183] width 169 height 22
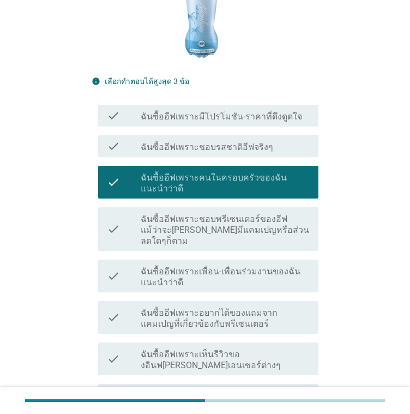
click at [200, 274] on label "ฉันซื้ออีฟเพราะเพื่อน-เพื่อนร่วมงานของฉันแนะนำว่าดี" at bounding box center [225, 277] width 169 height 22
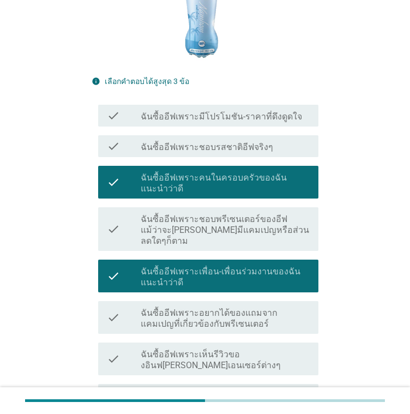
scroll to position [327, 0]
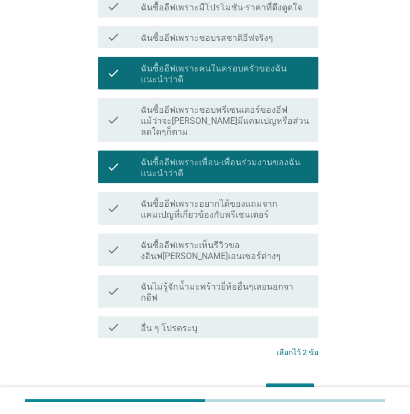
click at [179, 282] on label "ฉันไม่รู้จักน้ำมะพร้าวยี่ห้ออื่นๆเลยนอกจากอีฟ" at bounding box center [225, 293] width 169 height 22
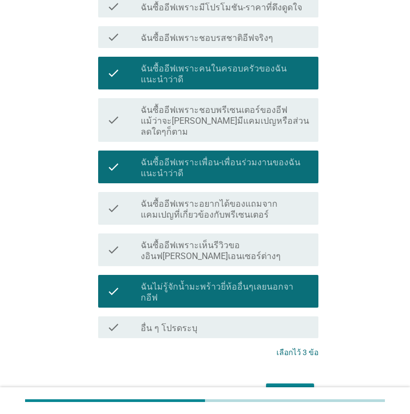
click at [288, 387] on div "ต่อไป" at bounding box center [290, 393] width 31 height 13
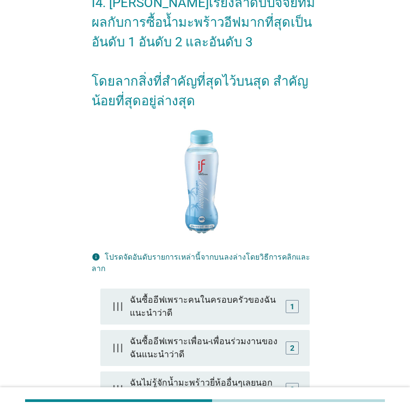
scroll to position [164, 0]
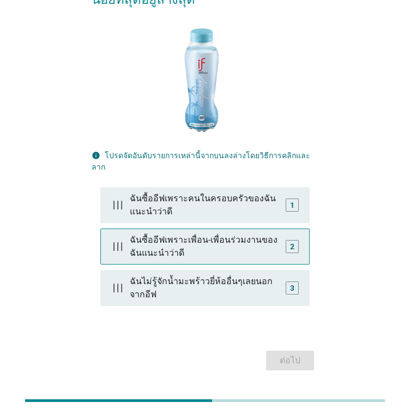
click at [225, 234] on div "ฉันซื้ออีฟเพราะเพื่อน-เพื่อนร่วมงานของฉันแนะนำว่าดี" at bounding box center [204, 246] width 159 height 35
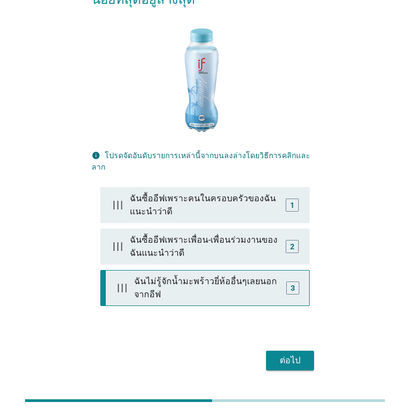
click at [231, 271] on div "ฉันไม่รู้จักน้ำมะพร้าวยี่ห้ออื่นๆเลยนอกจากอีฟ" at bounding box center [207, 288] width 155 height 35
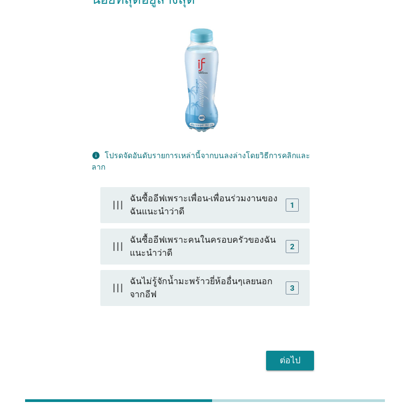
click at [290, 351] on button "ต่อไป" at bounding box center [290, 361] width 48 height 20
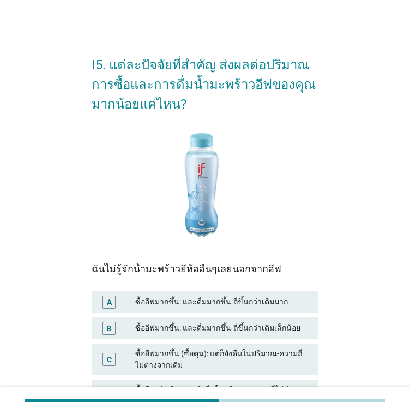
scroll to position [147, 0]
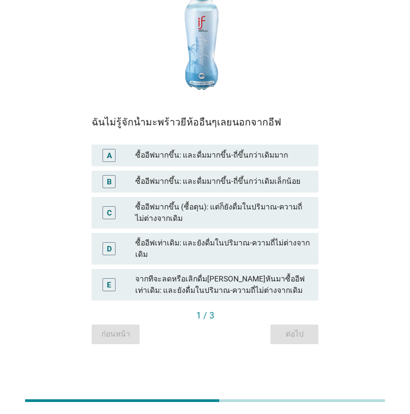
click at [205, 219] on div "ซื้ออีฟมากขึ้น (ซื้อตุน): แต่ก็ยังดื่มในปริมาณ-ความถี่ไม่ต่างจากเดิม" at bounding box center [222, 212] width 175 height 23
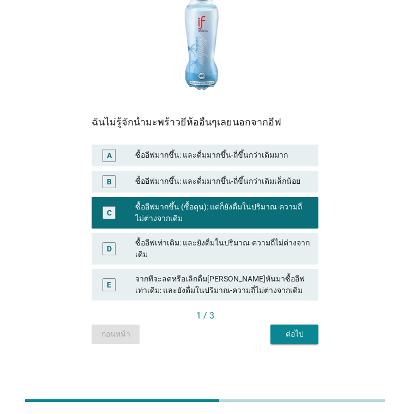
click at [291, 336] on div "ต่อไป" at bounding box center [294, 333] width 31 height 11
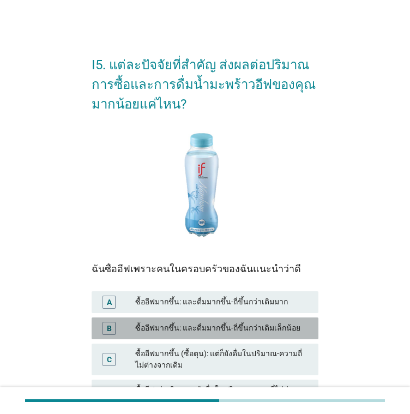
click at [202, 325] on div "ซื้ออีฟมากขึ้น: และดื่มมากขึ้น-ถี่ขึ้นกว่าเดิมเล็กน้อย" at bounding box center [222, 328] width 175 height 13
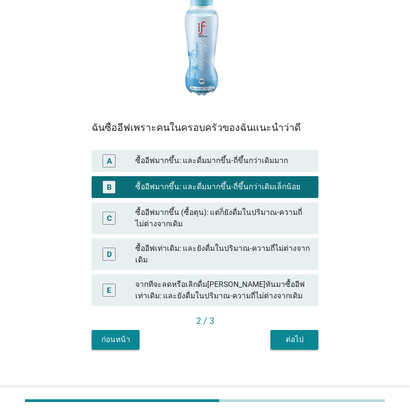
scroll to position [147, 0]
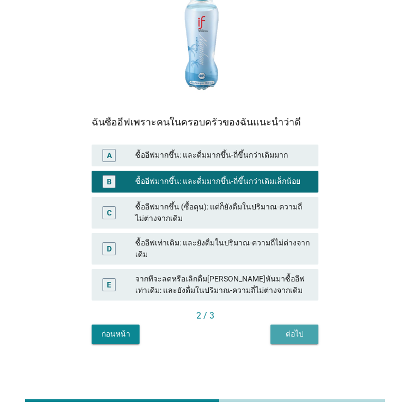
click at [288, 335] on div "ต่อไป" at bounding box center [294, 333] width 31 height 11
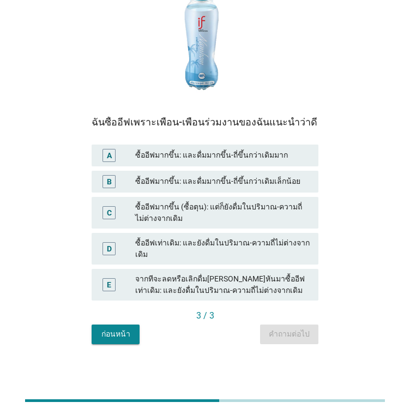
click at [210, 217] on div "ซื้ออีฟมากขึ้น (ซื้อตุน): แต่ก็ยังดื่มในปริมาณ-ความถี่ไม่ต่างจากเดิม" at bounding box center [222, 212] width 175 height 23
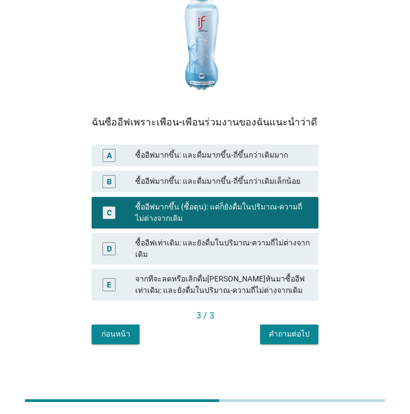
click at [281, 332] on div "คำถามต่อไป" at bounding box center [289, 333] width 41 height 11
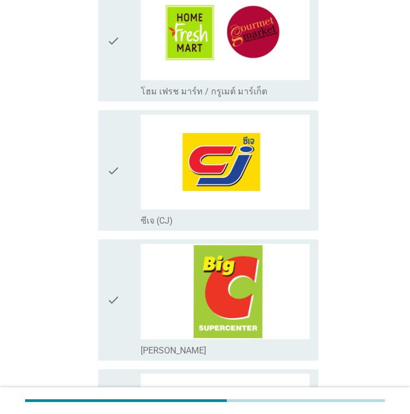
scroll to position [382, 0]
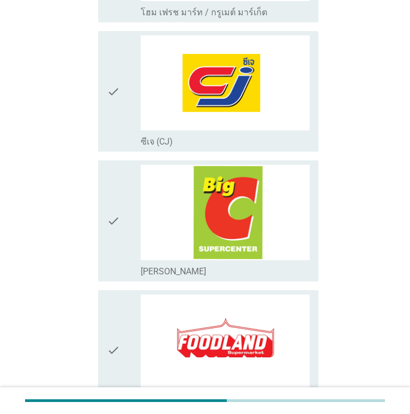
click at [122, 212] on div "check" at bounding box center [124, 221] width 34 height 112
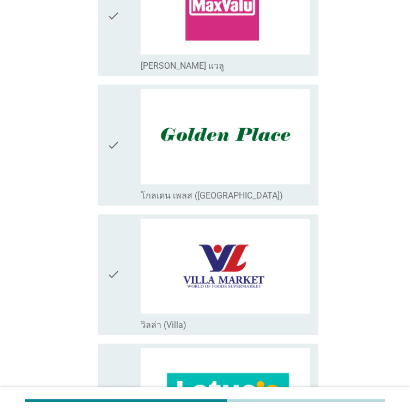
scroll to position [873, 0]
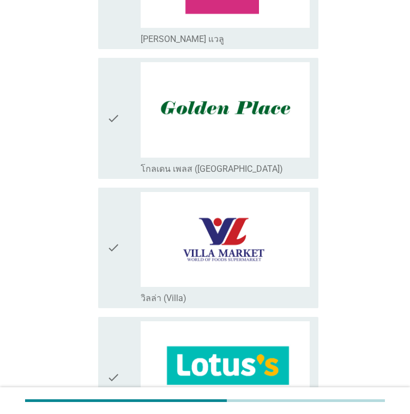
click at [118, 342] on icon "check" at bounding box center [113, 377] width 13 height 112
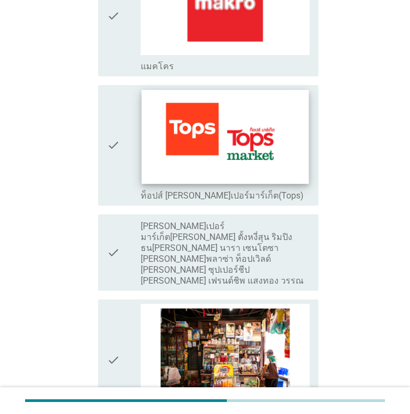
scroll to position [1691, 0]
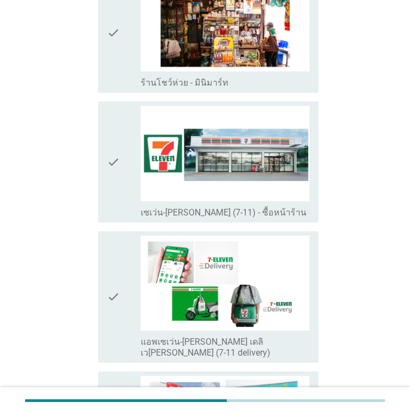
click at [124, 180] on div "check" at bounding box center [124, 162] width 34 height 112
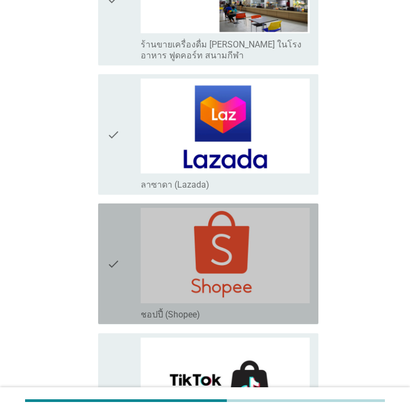
click at [127, 229] on div "check" at bounding box center [124, 264] width 34 height 112
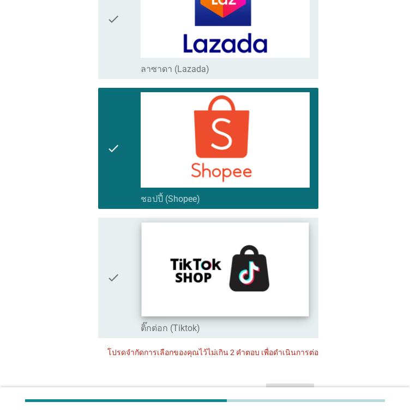
scroll to position [2409, 0]
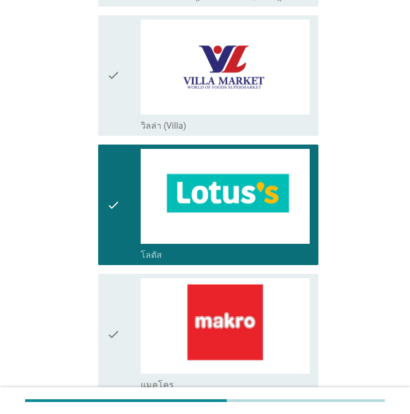
click at [135, 211] on div "check" at bounding box center [124, 205] width 34 height 112
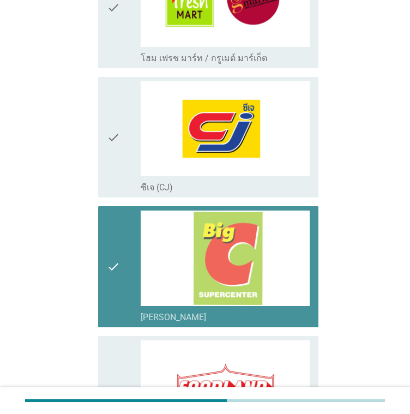
click at [139, 280] on div "check" at bounding box center [124, 267] width 34 height 112
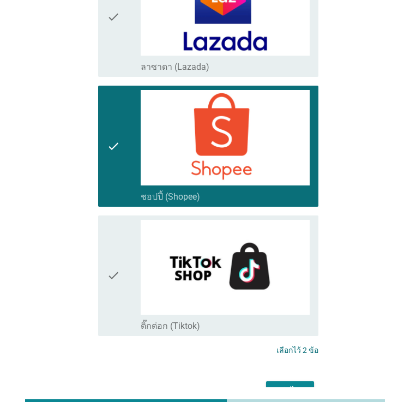
click at [296, 385] on div "ต่อไป" at bounding box center [290, 391] width 31 height 13
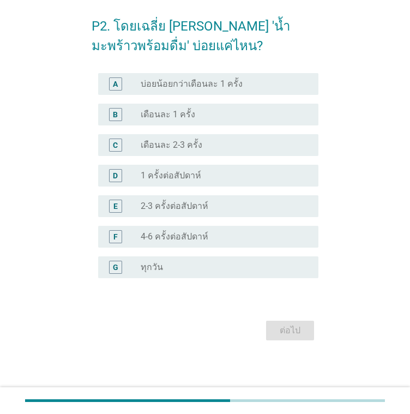
scroll to position [0, 0]
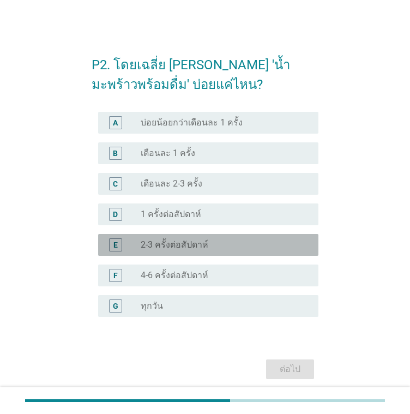
click at [198, 240] on label "2-3 ครั้งต่อสัปดาห์" at bounding box center [175, 245] width 68 height 11
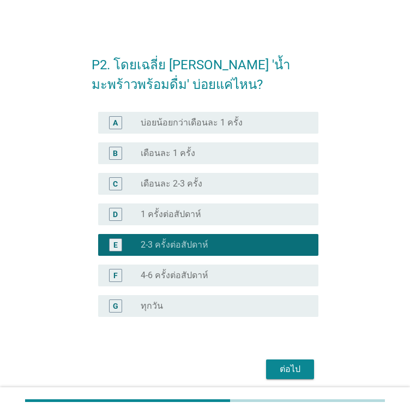
click at [299, 363] on div "ต่อไป" at bounding box center [290, 369] width 31 height 13
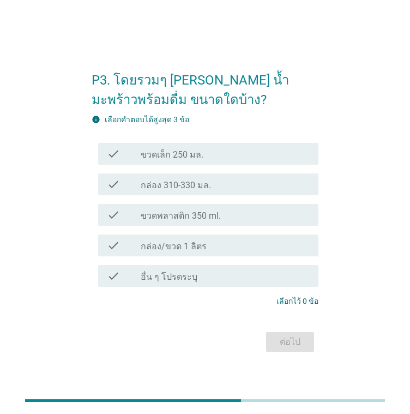
click at [193, 157] on label "ขวดเล็ก 250 มล." at bounding box center [172, 154] width 63 height 11
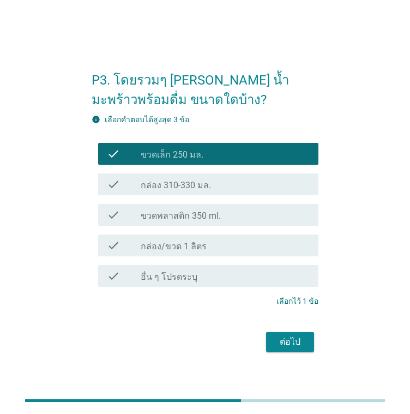
click at [297, 333] on button "ต่อไป" at bounding box center [290, 342] width 48 height 20
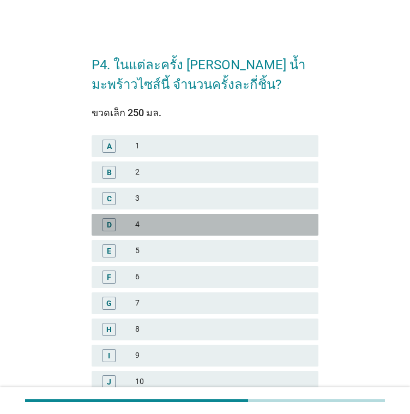
click at [145, 231] on div "4" at bounding box center [222, 224] width 175 height 13
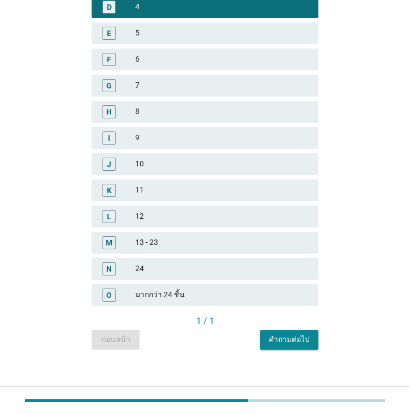
scroll to position [223, 0]
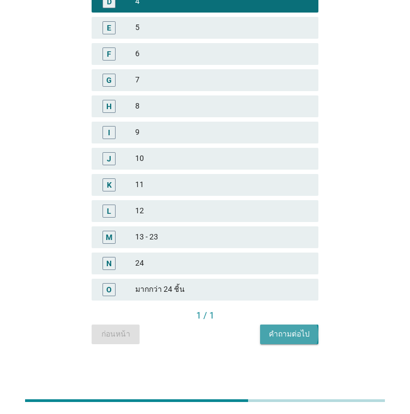
click at [289, 334] on div "คำถามต่อไป" at bounding box center [289, 333] width 41 height 11
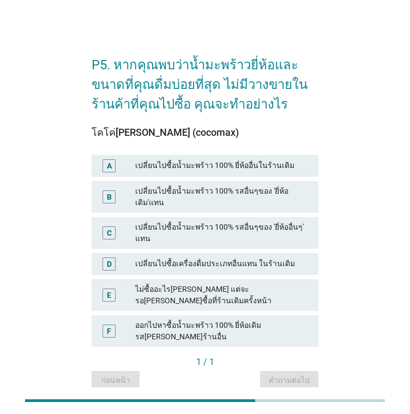
click at [236, 194] on div "เปลี่ยนไปซื้อน้ำมะพร้าว 100% รสอื่นๆของ 'ยี่ห้อเดิม'แทน" at bounding box center [222, 197] width 175 height 23
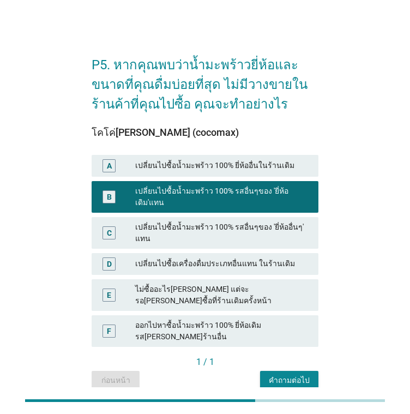
click at [287, 375] on div "คำถามต่อไป" at bounding box center [289, 380] width 41 height 11
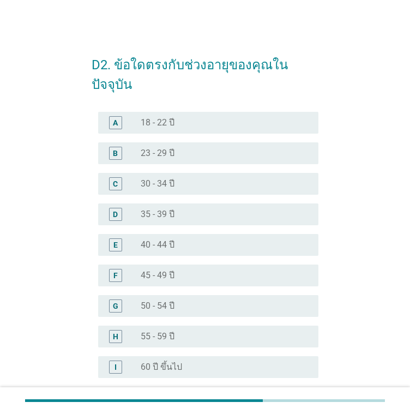
click at [175, 148] on div "radio_button_unchecked 23 - 29 ปี" at bounding box center [221, 153] width 160 height 11
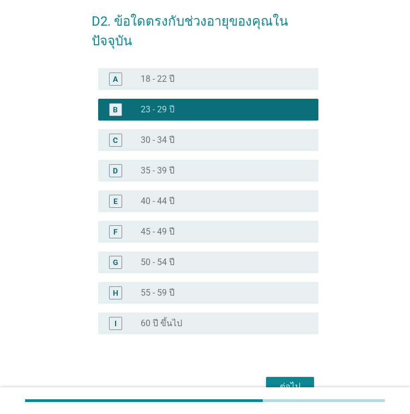
scroll to position [80, 0]
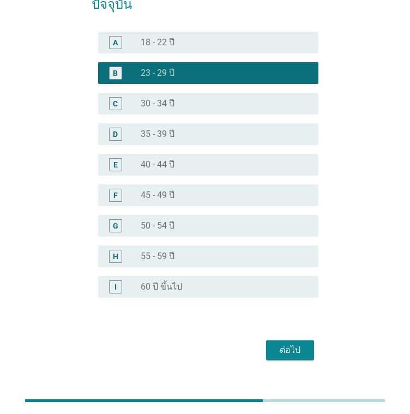
click at [286, 344] on div "ต่อไป" at bounding box center [290, 350] width 31 height 13
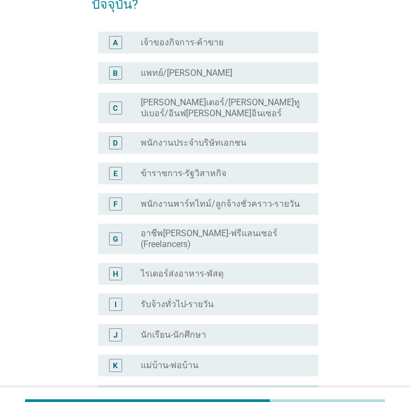
scroll to position [0, 0]
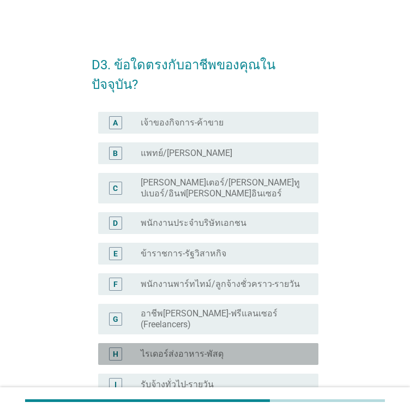
click at [229, 349] on div "radio_button_unchecked ไรเดอร์ส่งอาหาร-พัสดุ" at bounding box center [221, 354] width 160 height 11
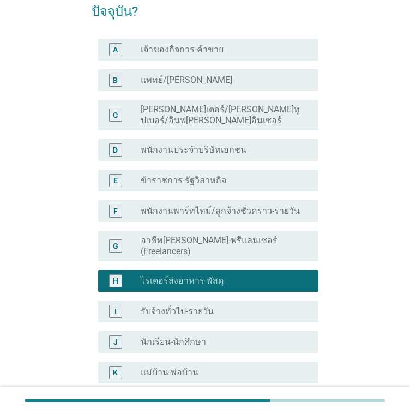
scroll to position [55, 0]
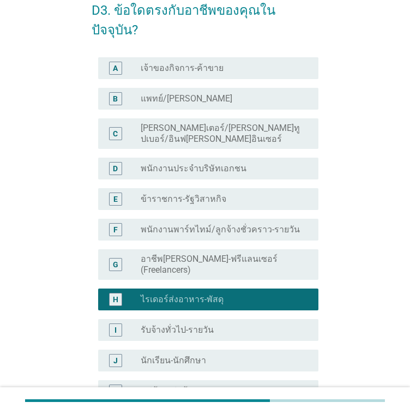
click at [223, 224] on label "พนักงานพาร์ทไทม์/ลูกจ้างชั่วคราว-รายวัน" at bounding box center [220, 229] width 159 height 11
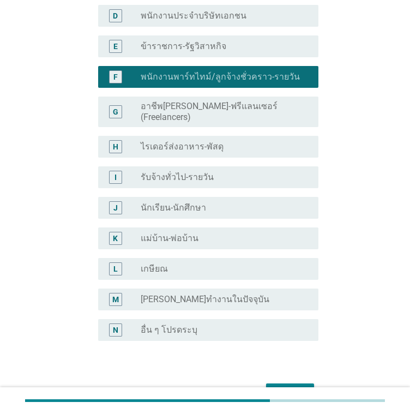
scroll to position [233, 0]
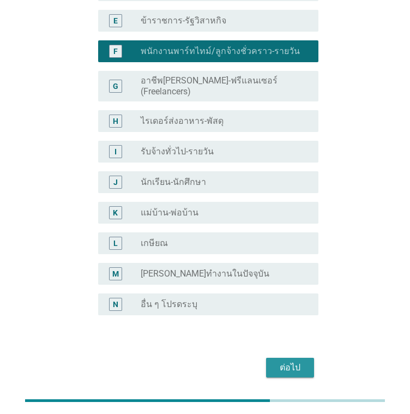
click at [285, 361] on div "ต่อไป" at bounding box center [290, 367] width 31 height 13
